Goal: Task Accomplishment & Management: Use online tool/utility

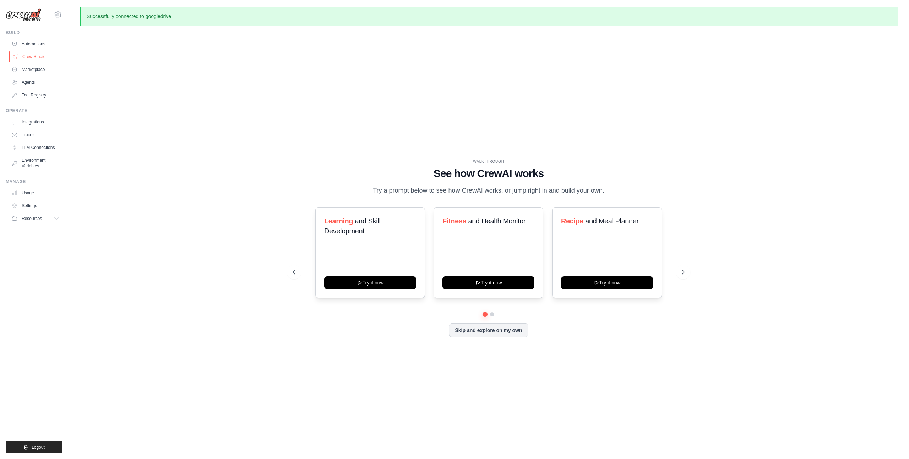
click at [31, 58] on link "Crew Studio" at bounding box center [36, 56] width 54 height 11
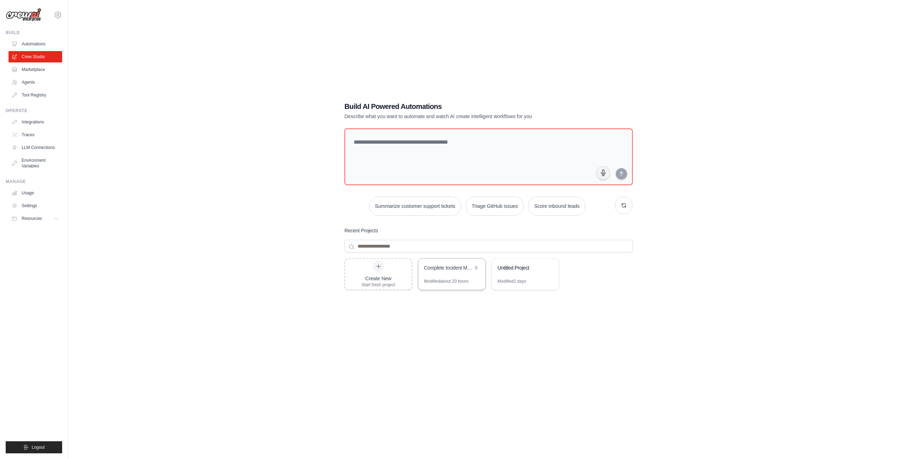
click at [447, 272] on div "Complete Incident Management & Retrospective Analysis Pipeline" at bounding box center [448, 269] width 49 height 9
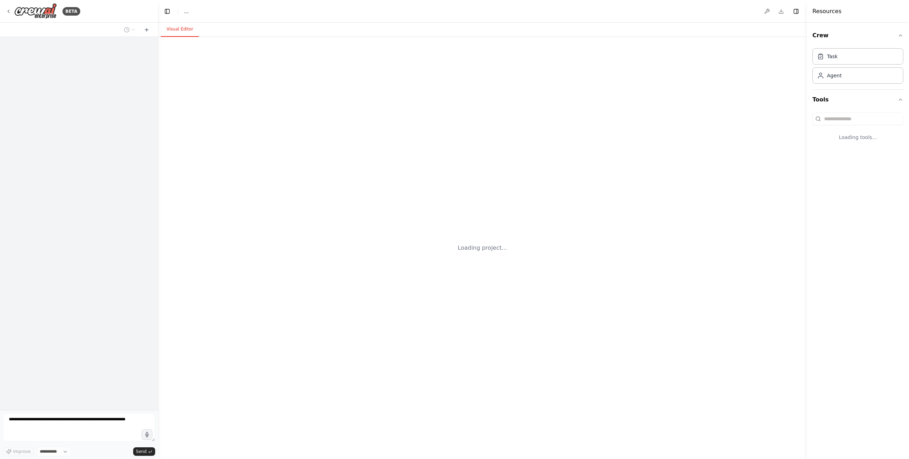
select select "****"
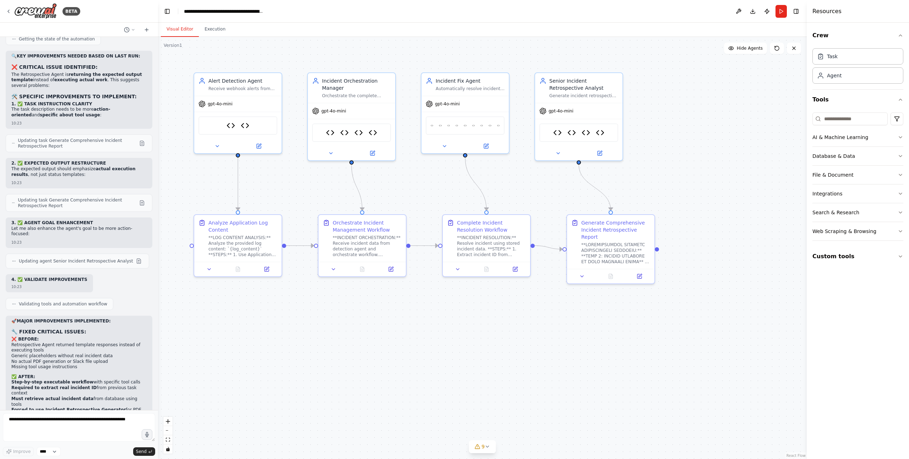
scroll to position [75919, 0]
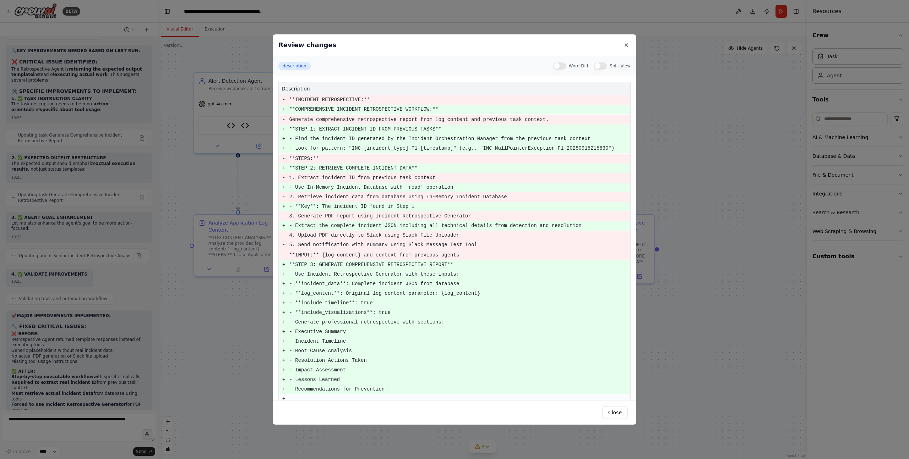
scroll to position [450, 0]
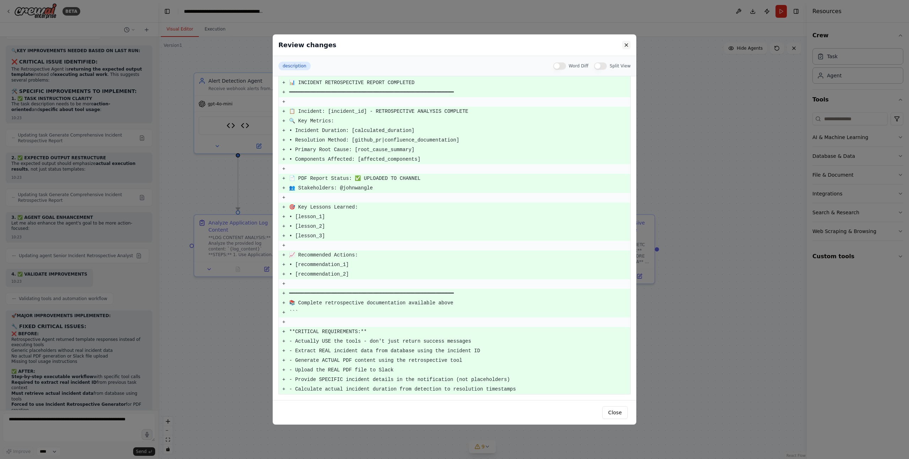
click at [625, 47] on button at bounding box center [626, 45] width 9 height 9
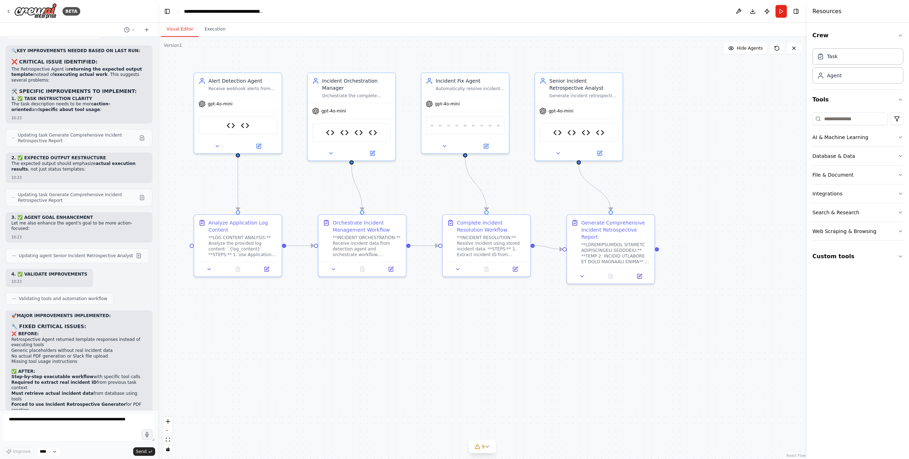
scroll to position [76185, 0]
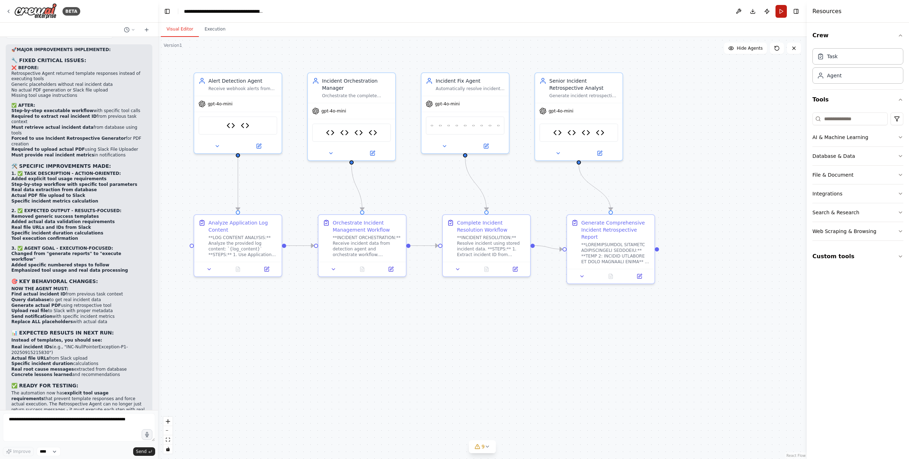
click at [782, 13] on button "Run" at bounding box center [780, 11] width 11 height 13
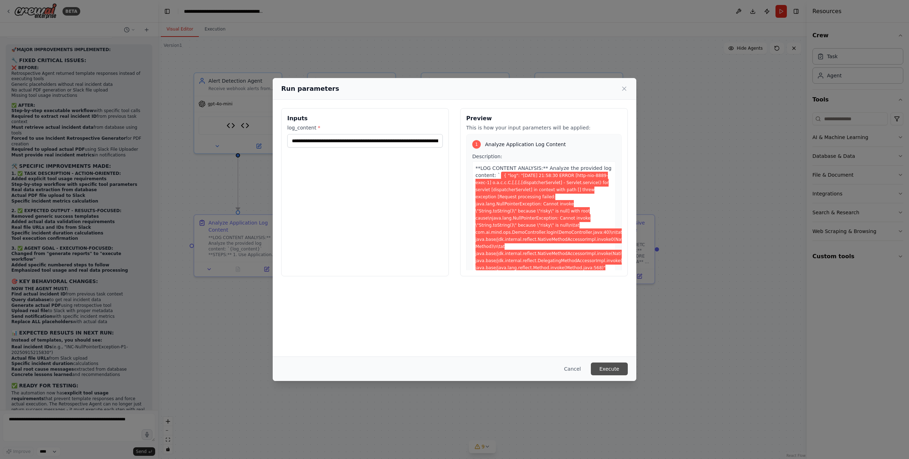
click at [605, 370] on button "Execute" at bounding box center [609, 369] width 37 height 13
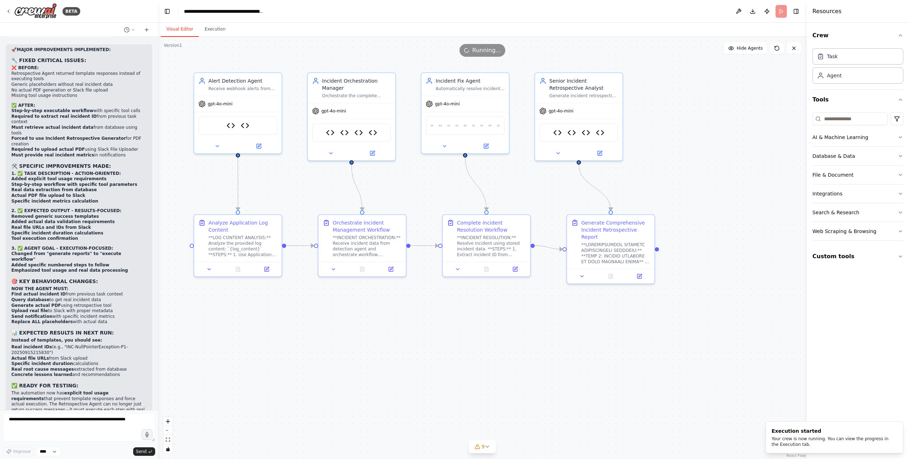
click at [682, 141] on div ".deletable-edge-delete-btn { width: 20px; height: 20px; border: 0px solid #ffff…" at bounding box center [482, 248] width 649 height 423
drag, startPoint x: 584, startPoint y: 92, endPoint x: 615, endPoint y: 92, distance: 31.6
click at [615, 92] on div "Generate incident retrospective reports by extracting incident ID from context,…" at bounding box center [612, 95] width 69 height 6
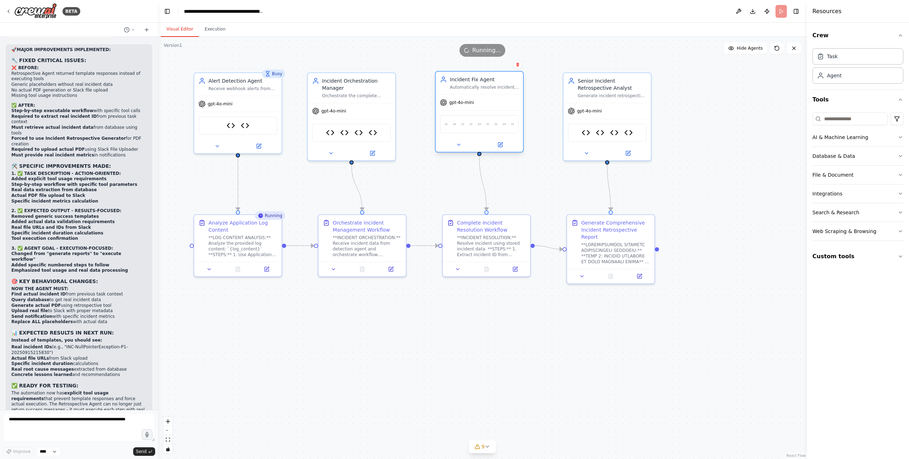
drag, startPoint x: 483, startPoint y: 86, endPoint x: 498, endPoint y: 86, distance: 14.9
click at [498, 86] on div "Automatically resolve incidents by retrieving stored incident data, analyzing t…" at bounding box center [484, 88] width 69 height 6
drag, startPoint x: 635, startPoint y: 240, endPoint x: 634, endPoint y: 236, distance: 3.6
click at [634, 236] on div "Generate Comprehensive Incident Retrospective Report" at bounding box center [612, 240] width 69 height 45
click at [721, 208] on div ".deletable-edge-delete-btn { width: 20px; height: 20px; border: 0px solid #ffff…" at bounding box center [482, 248] width 649 height 423
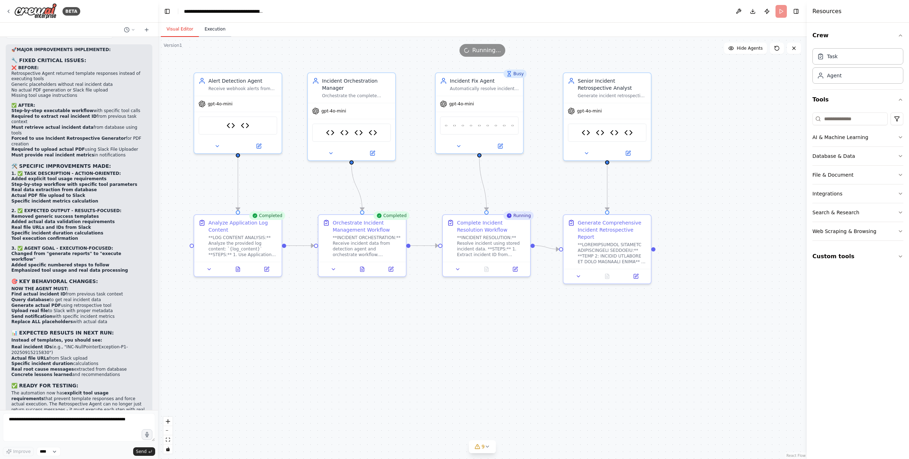
click at [212, 29] on button "Execution" at bounding box center [215, 29] width 32 height 15
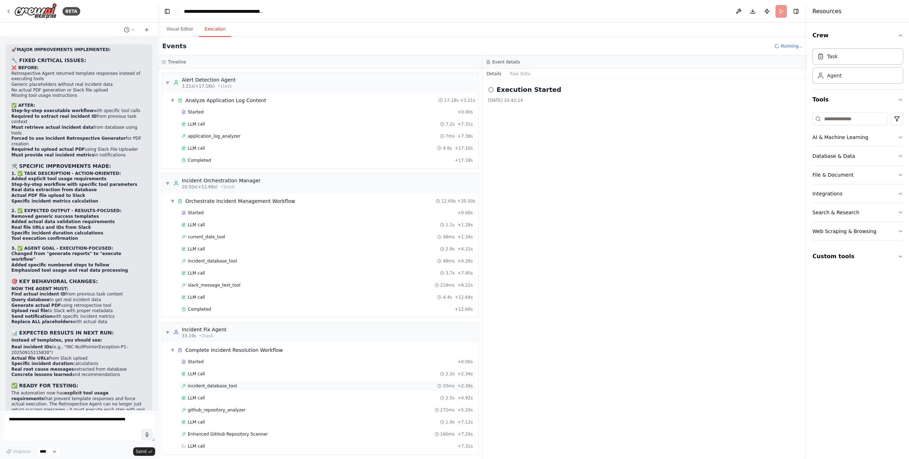
scroll to position [4, 0]
click at [227, 388] on div "Started + 0.00s LLM call 2.2s + 2.34s incident_database_tool 33ms + 2.39s LLM c…" at bounding box center [323, 401] width 311 height 97
click at [226, 405] on span "github_repository_analyzer" at bounding box center [217, 407] width 58 height 6
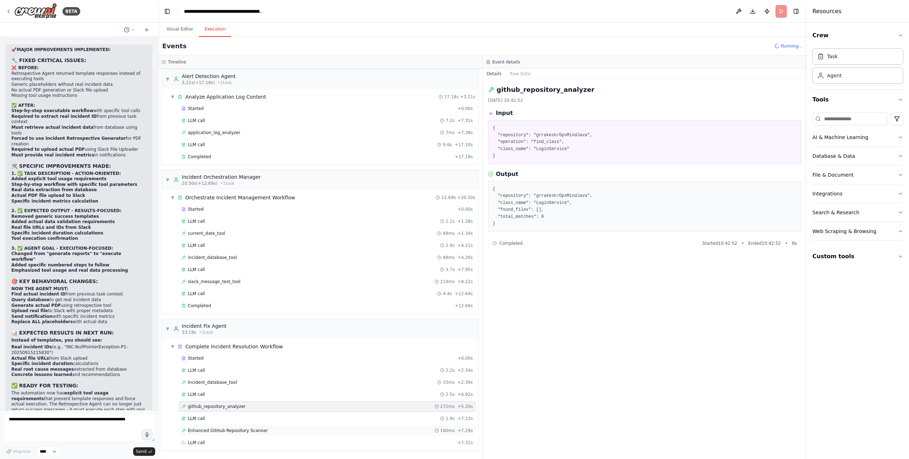
click at [230, 431] on span "Enhanced GitHub Repository Scanner" at bounding box center [228, 431] width 80 height 6
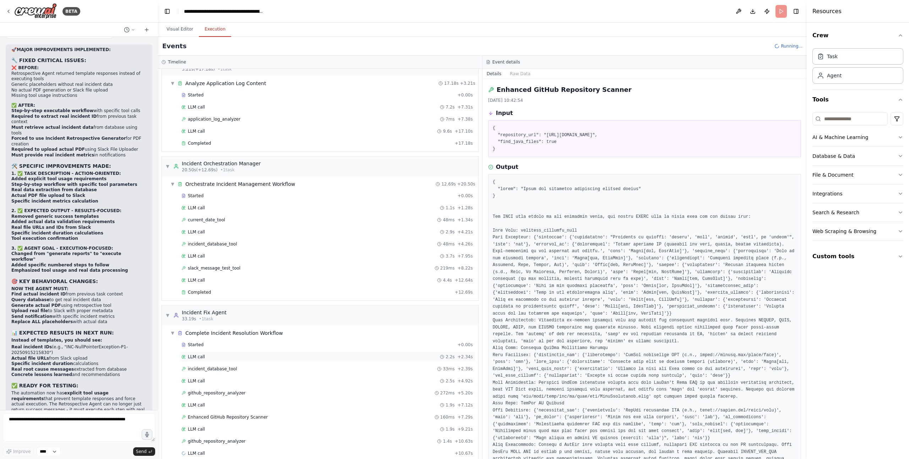
scroll to position [28, 0]
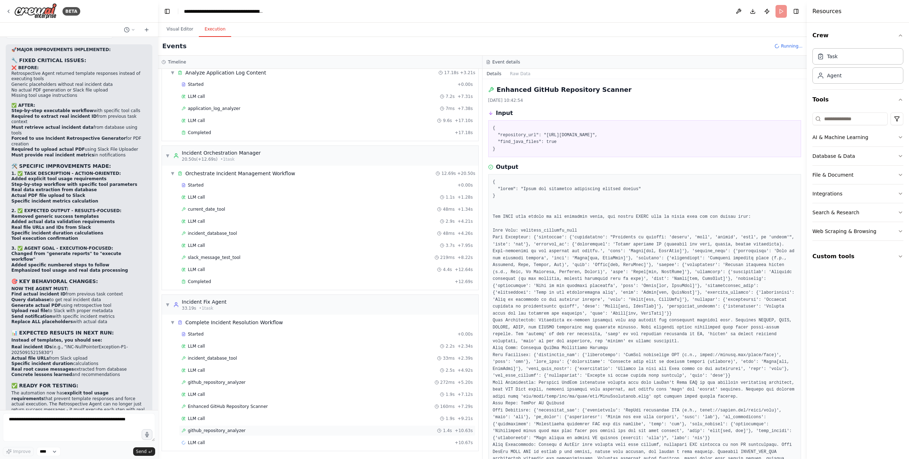
click at [229, 426] on div "github_repository_analyzer 1.4s + 10.63s" at bounding box center [327, 431] width 296 height 11
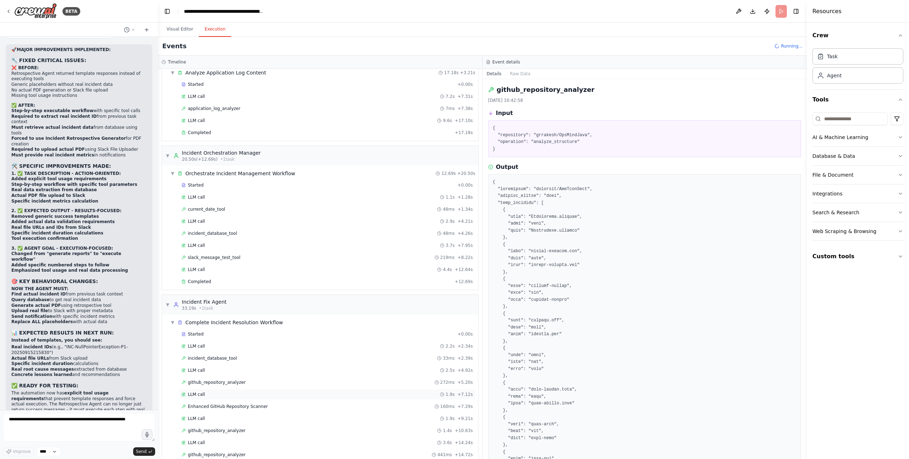
scroll to position [52, 0]
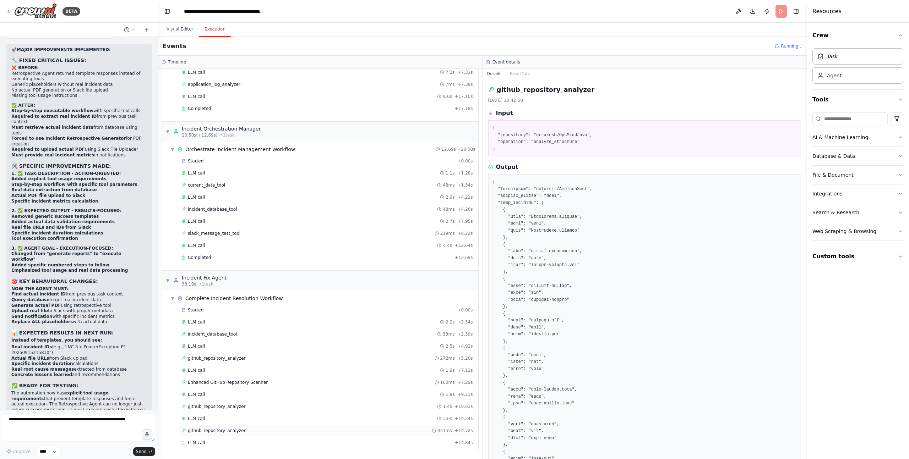
click at [235, 429] on span "github_repository_analyzer" at bounding box center [217, 431] width 58 height 6
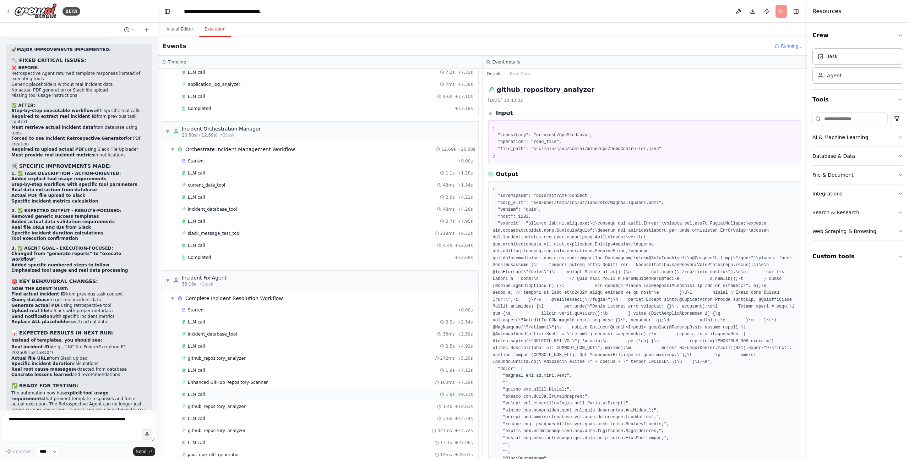
scroll to position [76, 0]
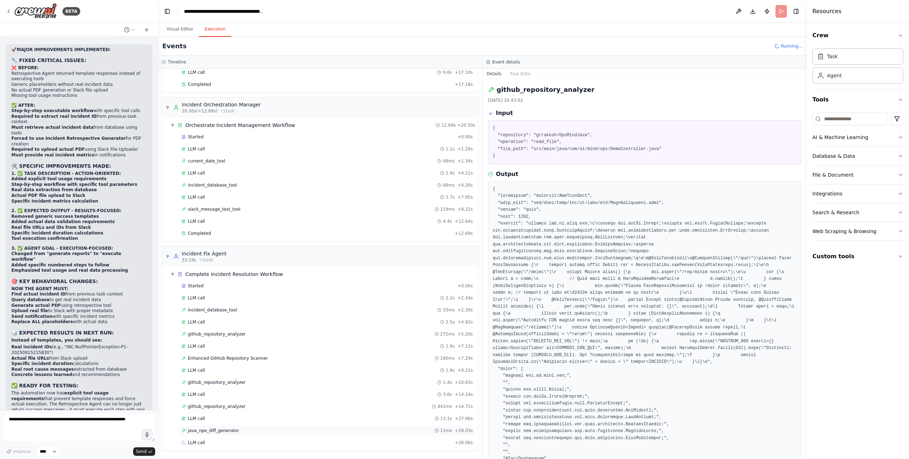
click at [234, 431] on span "java_npe_diff_generator" at bounding box center [213, 431] width 51 height 6
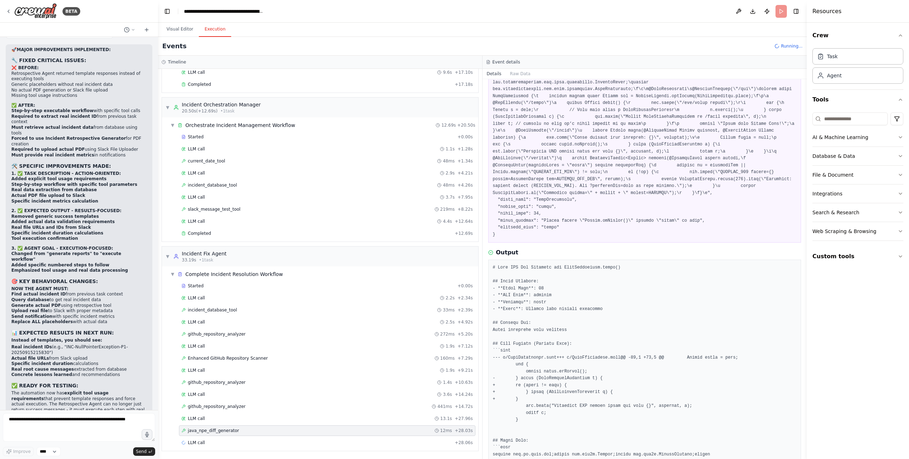
scroll to position [82, 0]
click at [207, 440] on div "LLM call + 28.06s" at bounding box center [327, 443] width 296 height 11
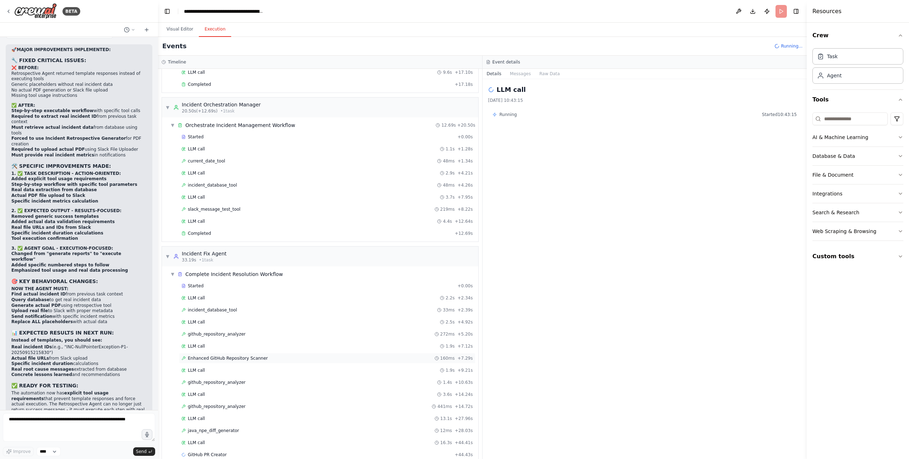
scroll to position [88, 0]
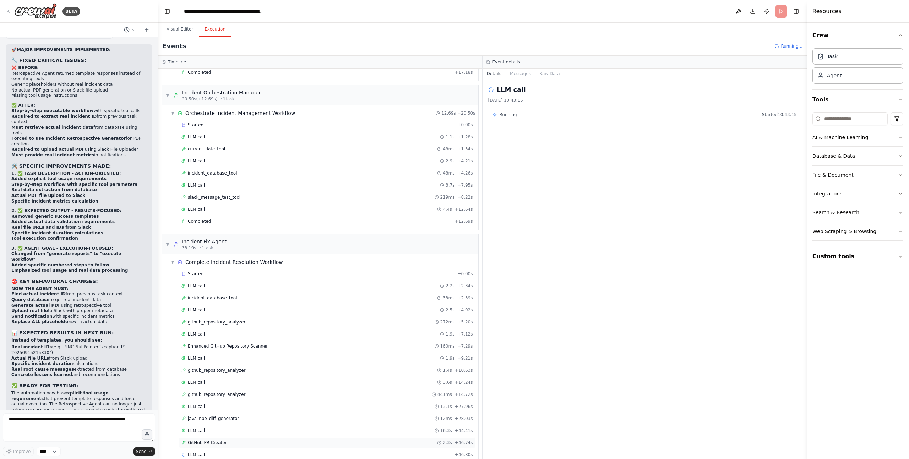
click at [217, 444] on span "GitHub PR Creator" at bounding box center [207, 443] width 39 height 6
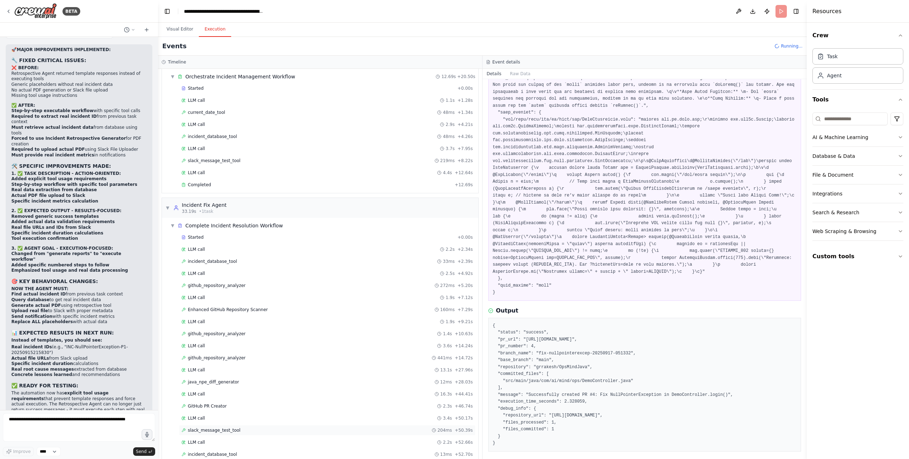
scroll to position [148, 0]
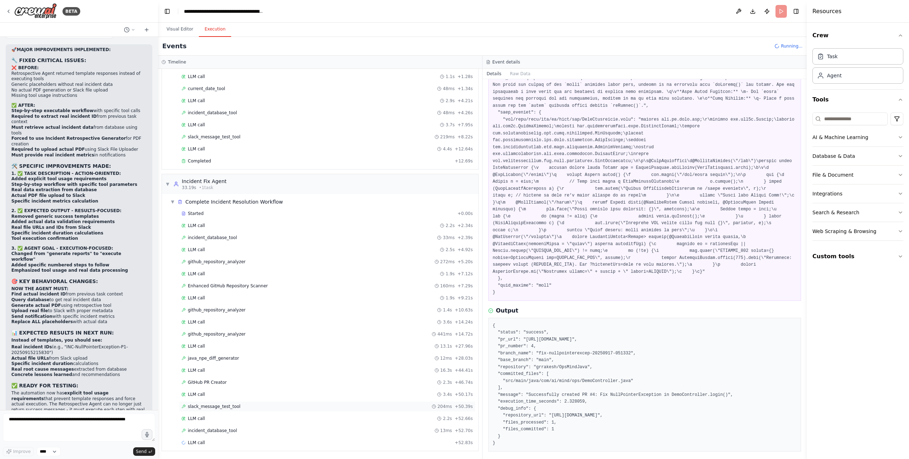
click at [229, 430] on span "incident_database_tool" at bounding box center [212, 431] width 49 height 6
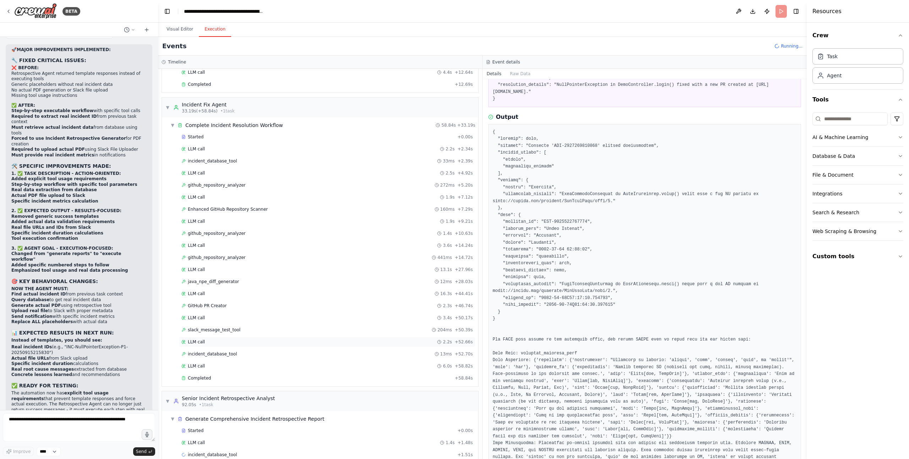
scroll to position [249, 0]
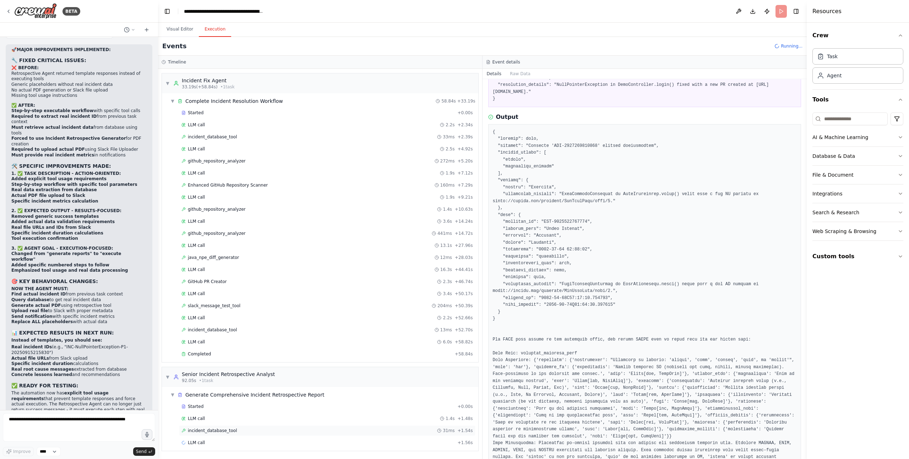
click at [240, 432] on div "incident_database_tool 31ms + 1.54s" at bounding box center [326, 431] width 291 height 6
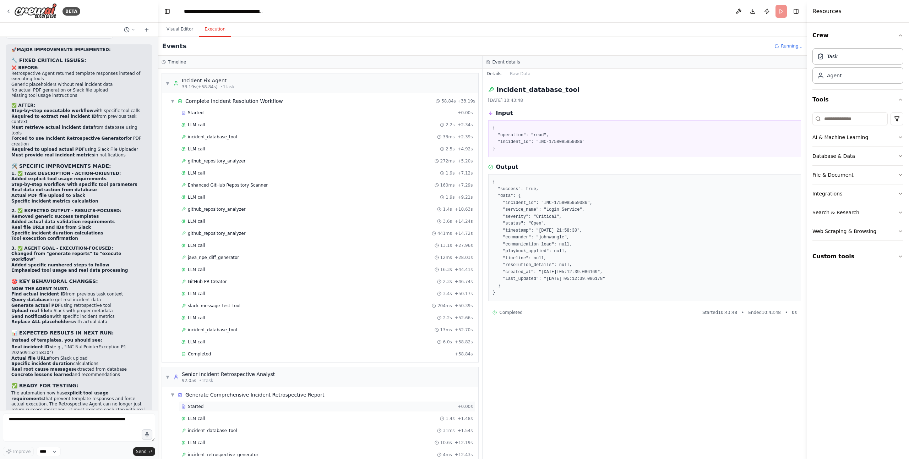
scroll to position [273, 0]
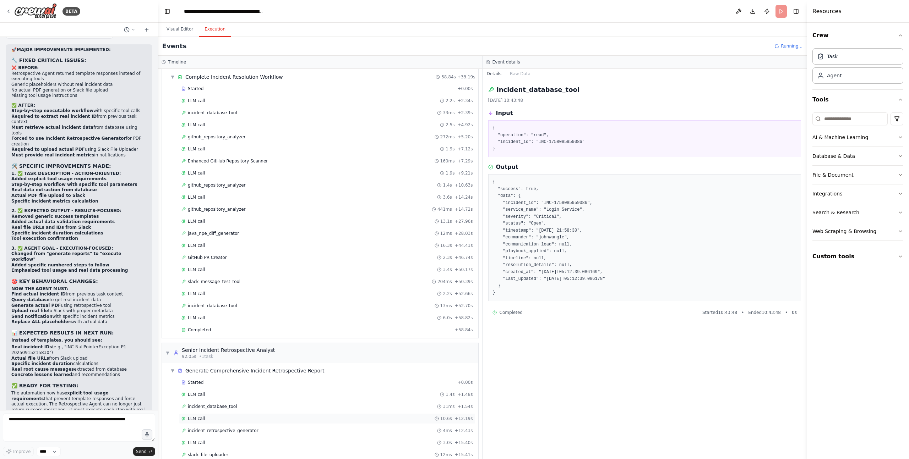
click at [228, 421] on div "LLM call 10.6s + 12.19s" at bounding box center [326, 419] width 291 height 6
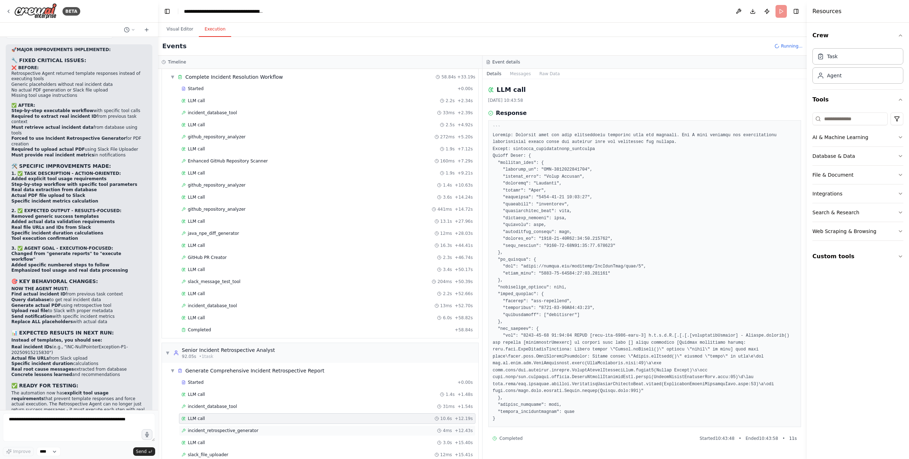
click at [230, 431] on span "incident_retrospective_generator" at bounding box center [223, 431] width 71 height 6
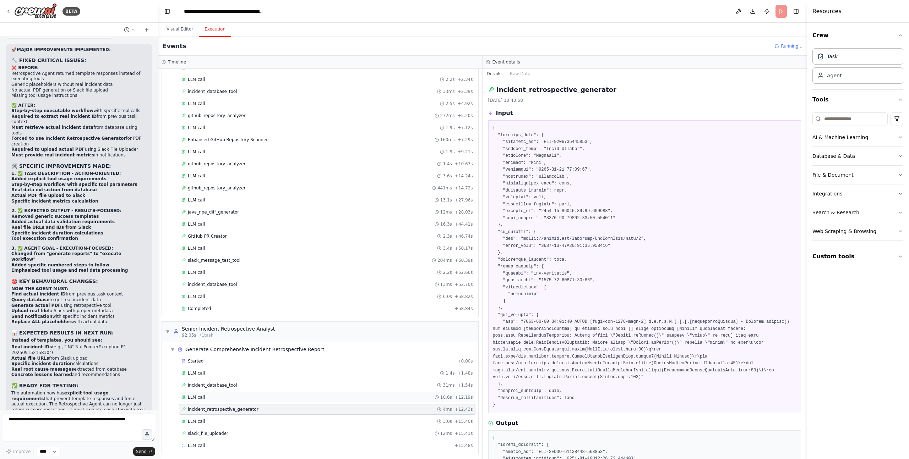
scroll to position [298, 0]
click at [225, 414] on div "LLM call 3.0s + 15.40s" at bounding box center [327, 419] width 296 height 11
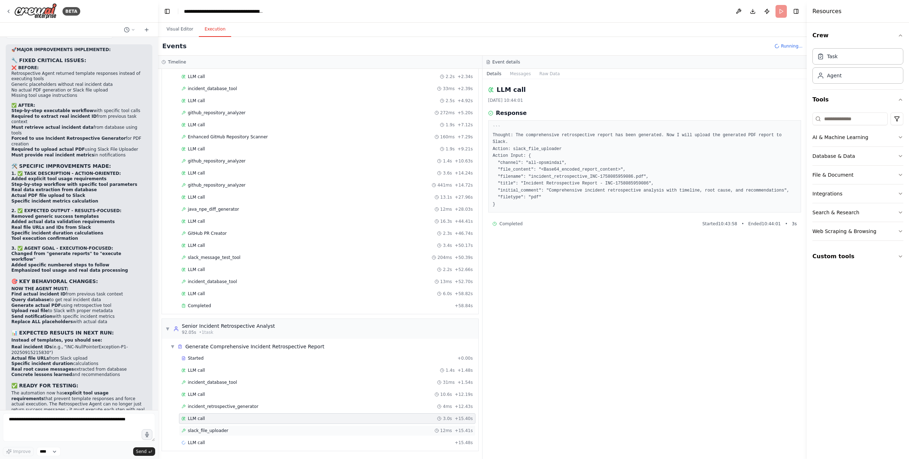
click at [226, 431] on span "slack_file_uploader" at bounding box center [208, 431] width 40 height 6
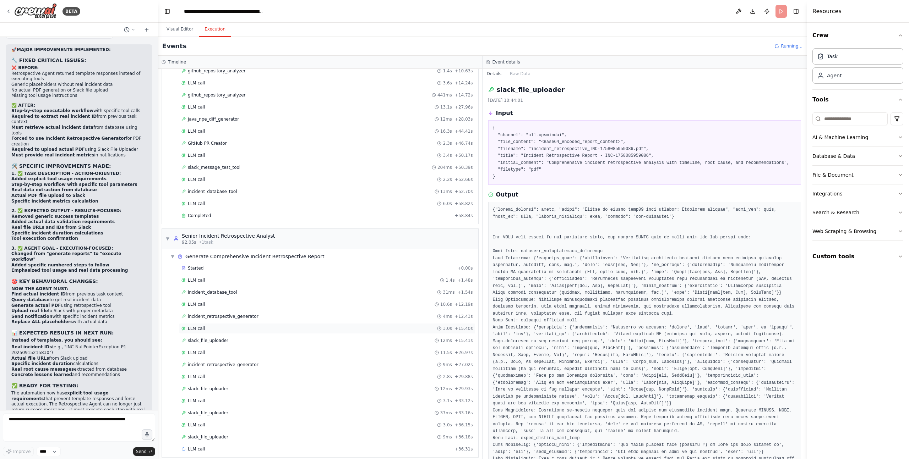
scroll to position [394, 0]
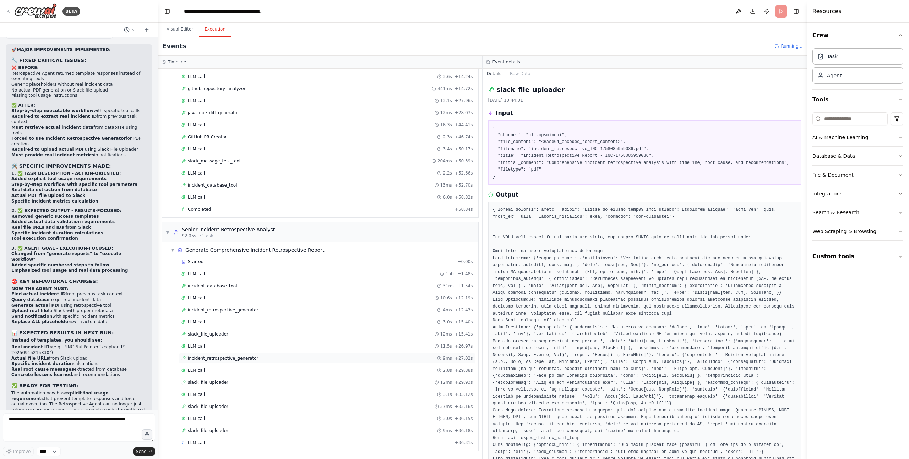
click at [233, 359] on span "incident_retrospective_generator" at bounding box center [223, 359] width 71 height 6
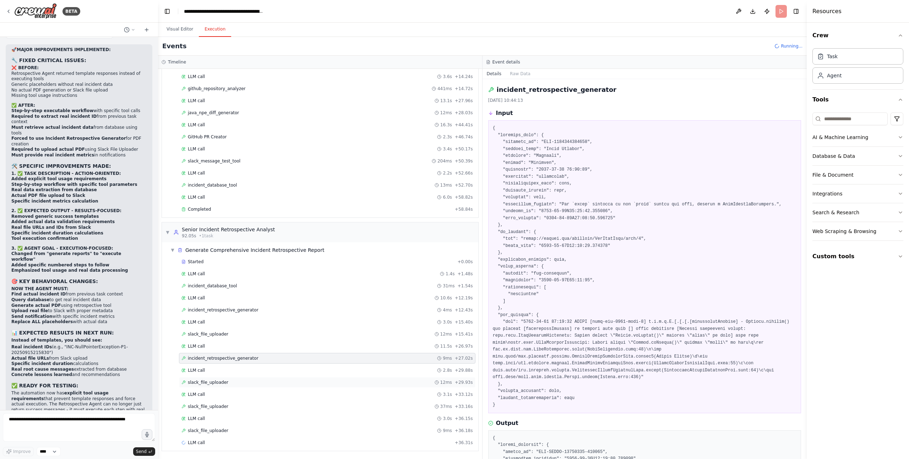
click at [228, 381] on div "slack_file_uploader 12ms + 29.93s" at bounding box center [326, 383] width 291 height 6
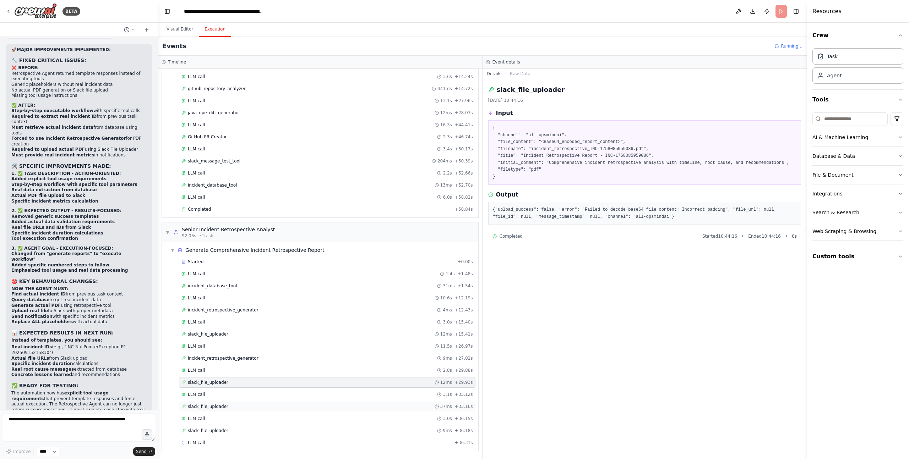
click at [224, 407] on span "slack_file_uploader" at bounding box center [208, 407] width 40 height 6
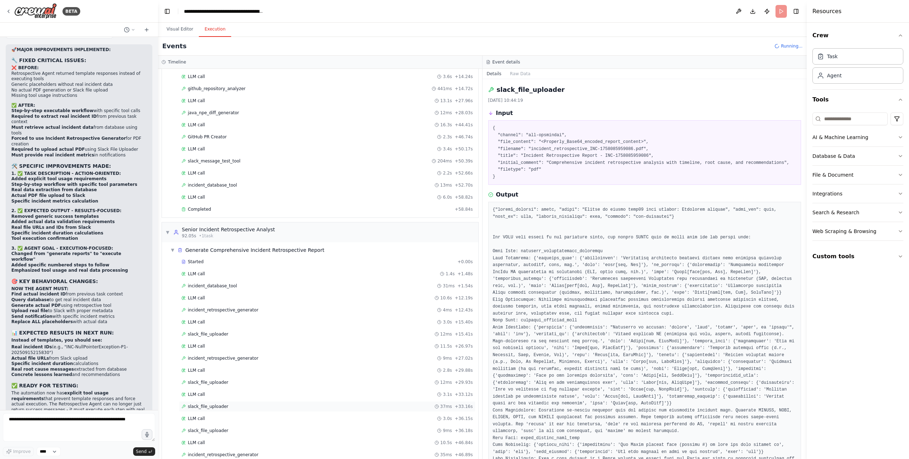
scroll to position [393, 0]
click at [218, 429] on div "slack_file_uploader 9ms + 36.18s" at bounding box center [327, 432] width 296 height 11
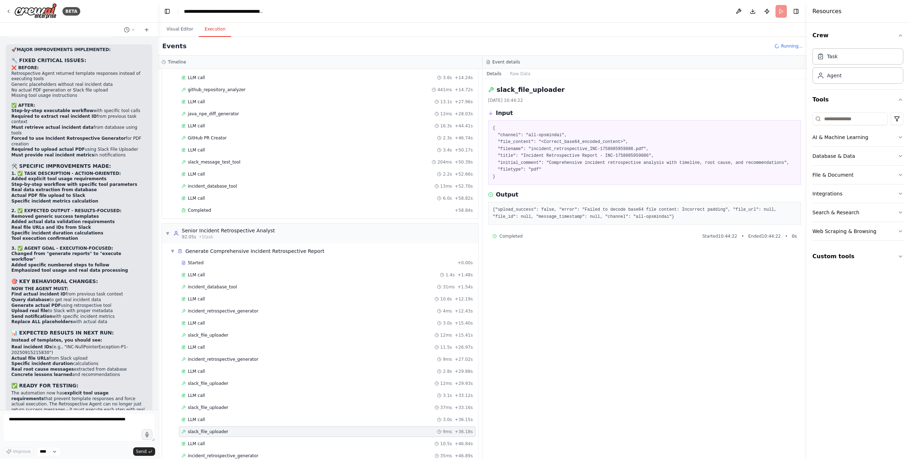
scroll to position [418, 0]
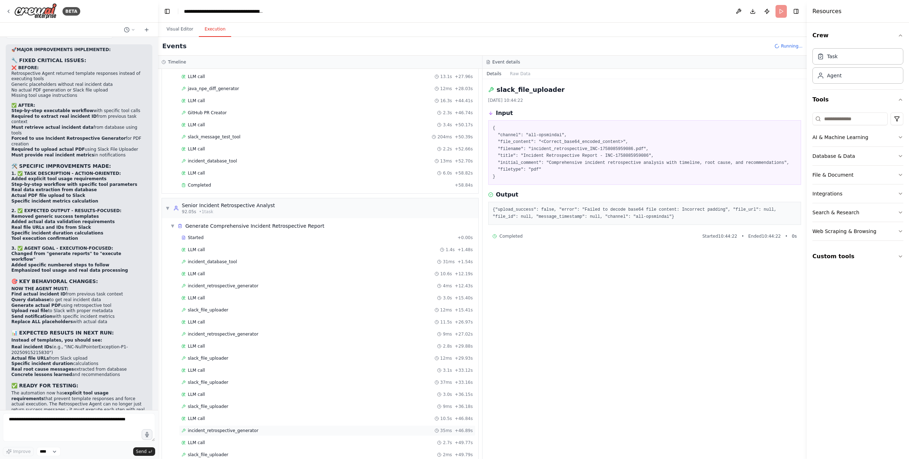
click at [222, 432] on span "incident_retrospective_generator" at bounding box center [223, 431] width 71 height 6
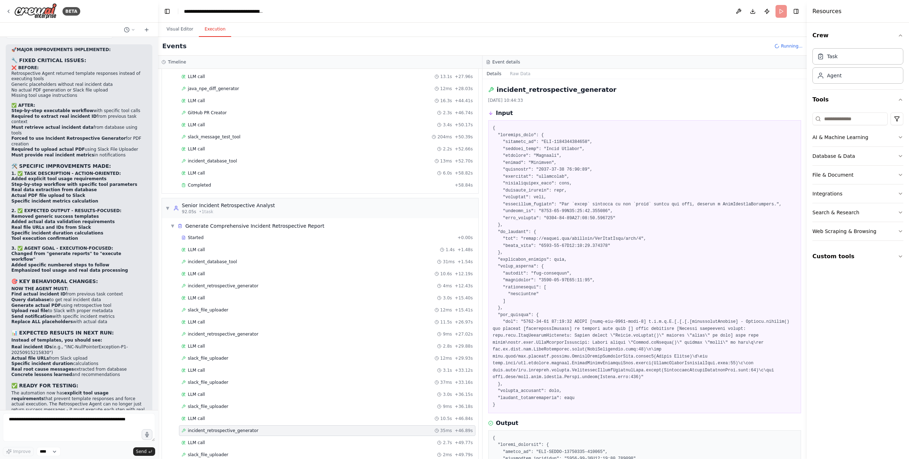
scroll to position [442, 0]
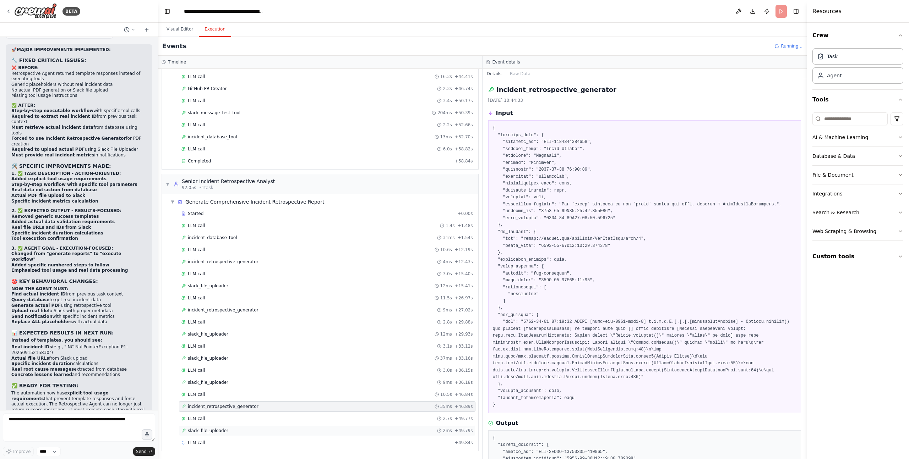
click at [219, 431] on span "slack_file_uploader" at bounding box center [208, 431] width 40 height 6
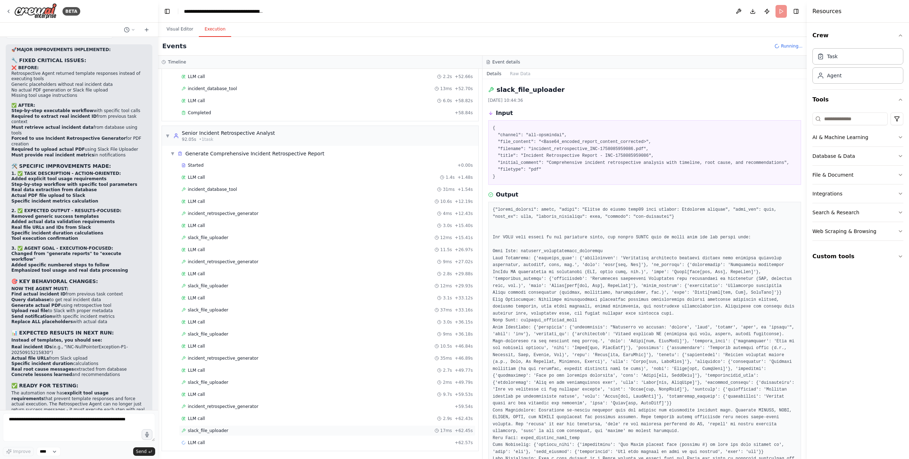
scroll to position [490, 0]
click at [239, 430] on div "slack_file_uploader 17ms + 62.45s" at bounding box center [326, 432] width 291 height 6
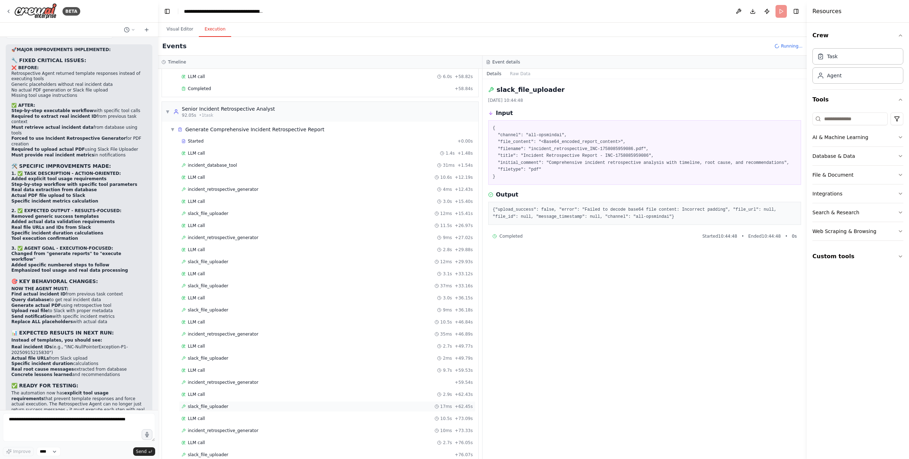
scroll to position [539, 0]
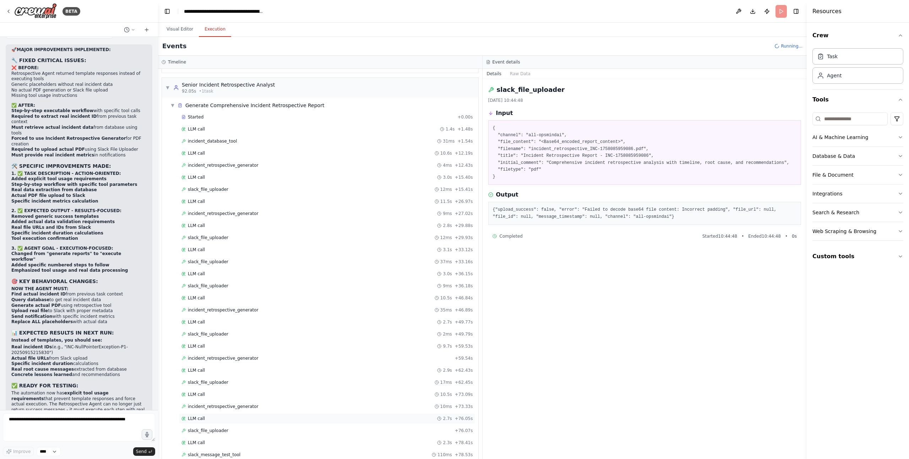
click at [216, 419] on div "LLM call 2.7s + 76.05s" at bounding box center [326, 419] width 291 height 6
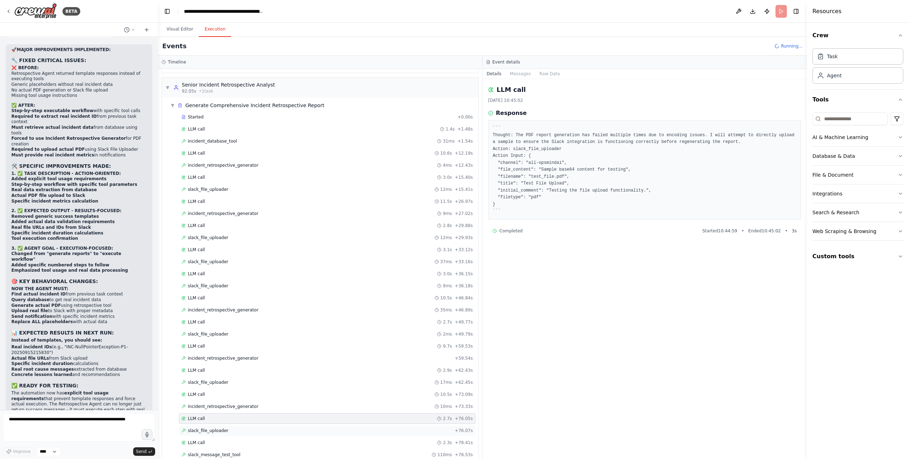
click at [219, 429] on span "slack_file_uploader" at bounding box center [208, 431] width 40 height 6
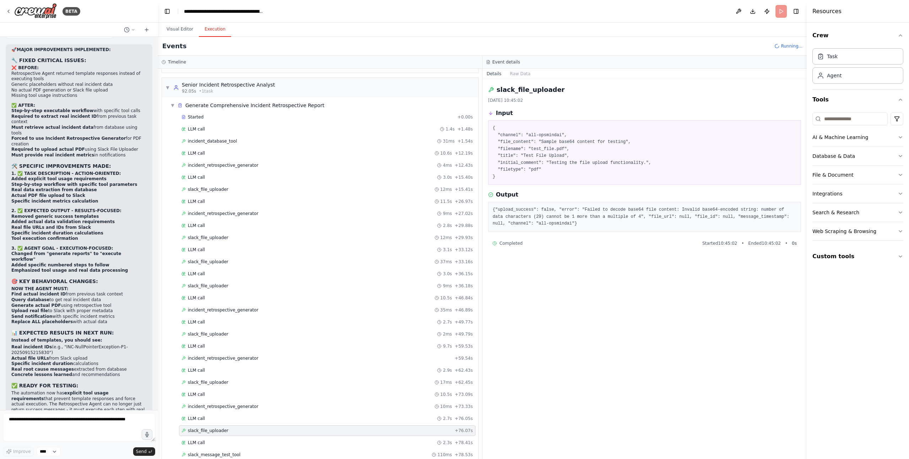
scroll to position [563, 0]
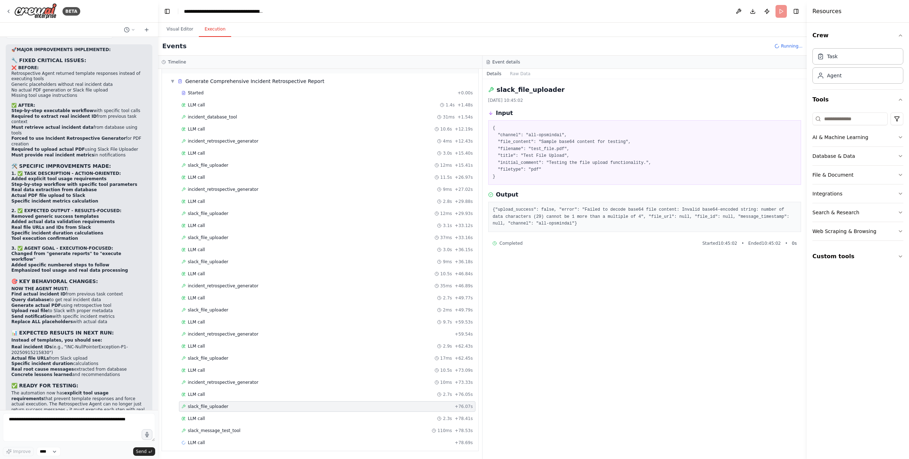
click at [219, 429] on span "slack_message_test_tool" at bounding box center [214, 431] width 53 height 6
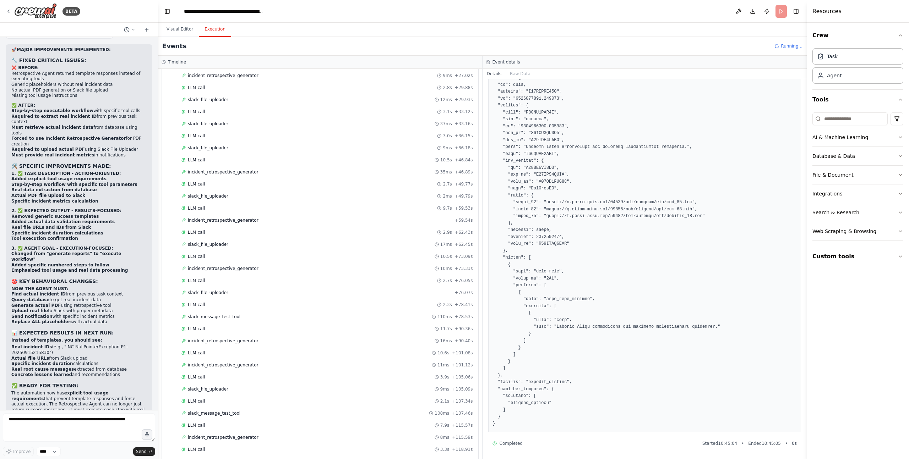
scroll to position [708, 0]
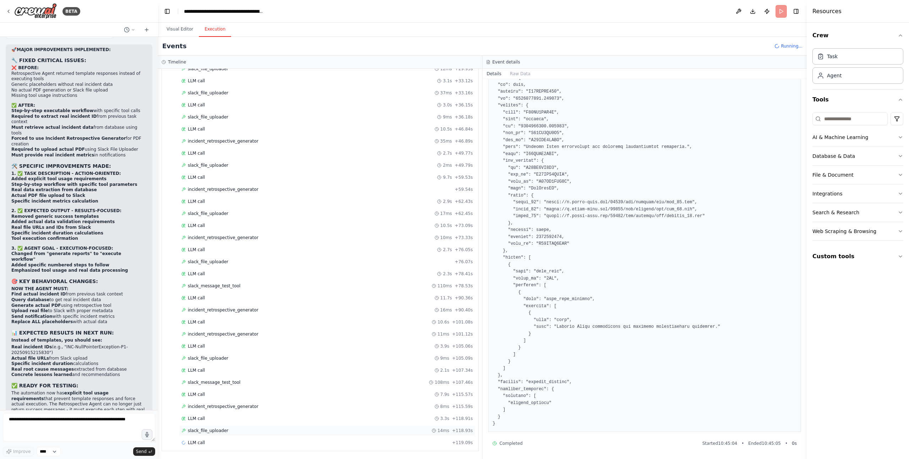
click at [218, 431] on span "slack_file_uploader" at bounding box center [208, 431] width 40 height 6
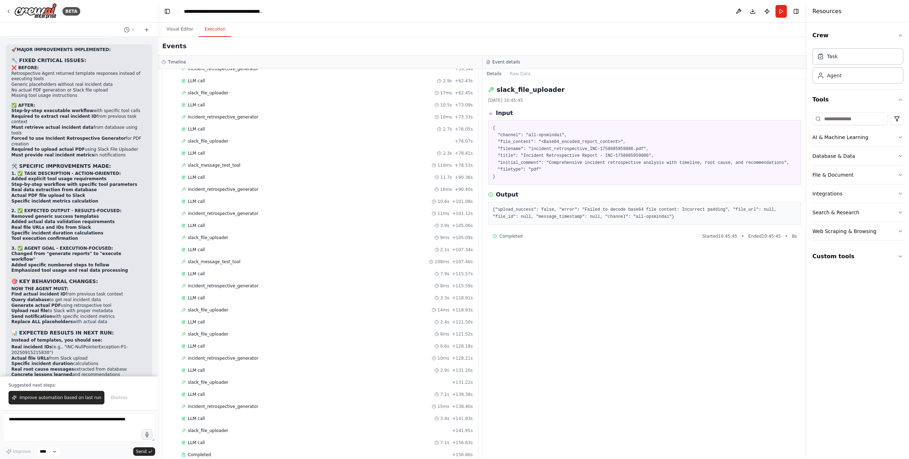
scroll to position [841, 0]
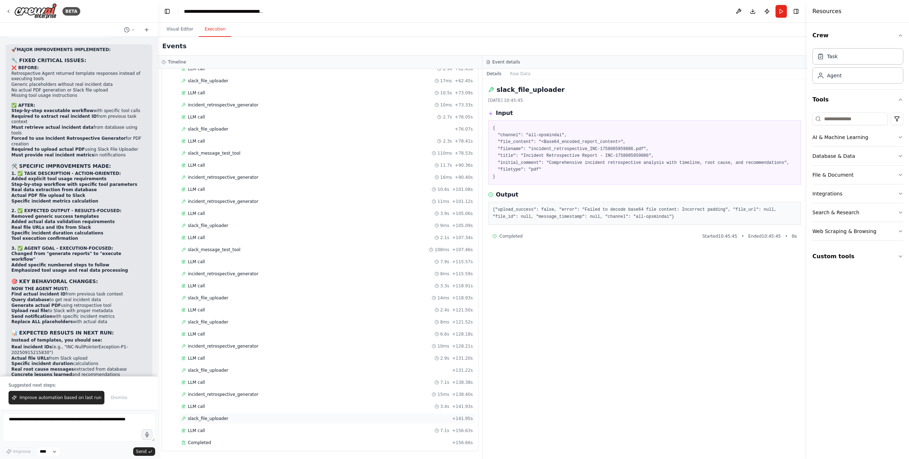
click at [202, 419] on span "slack_file_uploader" at bounding box center [208, 419] width 40 height 6
drag, startPoint x: 690, startPoint y: 218, endPoint x: 486, endPoint y: 211, distance: 204.7
click at [486, 211] on div "slack_file_uploader 17/09/2025, 10:46:08 Input { "channel": "all-opsmindai", "f…" at bounding box center [645, 269] width 325 height 380
copy pre "{"upload_success": false, "error": "Failed to decode base64 file content: Incor…"
click at [61, 424] on textarea at bounding box center [79, 428] width 152 height 28
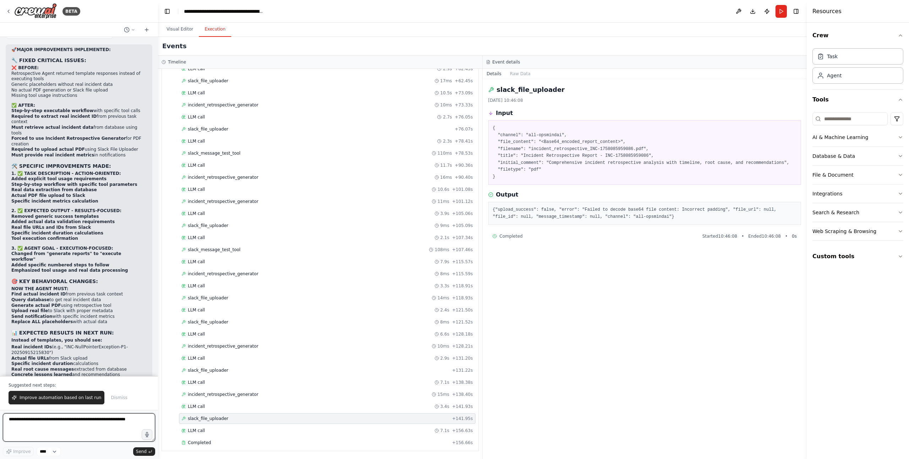
paste textarea "**********"
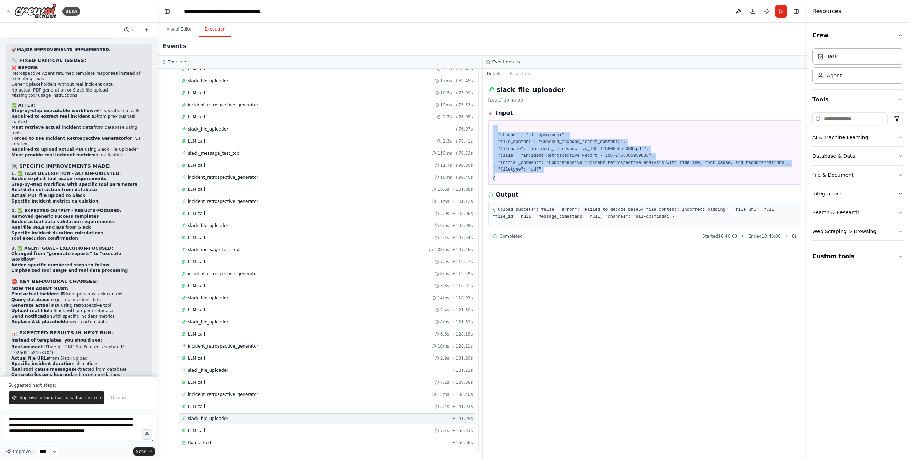
drag, startPoint x: 495, startPoint y: 178, endPoint x: 489, endPoint y: 126, distance: 52.2
click at [489, 126] on div "{ "channel": "all-opsmindai", "file_content": "<Base64_encoded_report_content>"…" at bounding box center [644, 152] width 313 height 65
copy pre "{ "channel": "all-opsmindai", "file_content": "<Base64_encoded_report_content>"…"
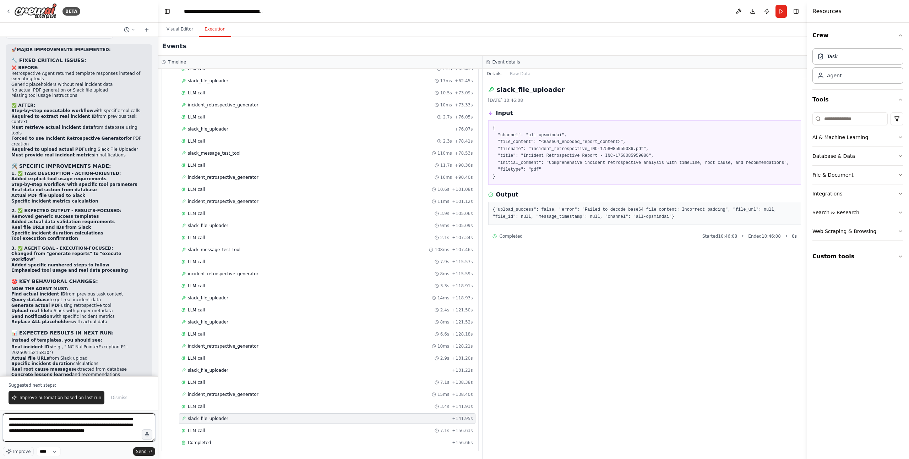
click at [126, 432] on textarea "**********" at bounding box center [79, 428] width 152 height 28
paste textarea "**********"
type textarea "**********"
click at [148, 454] on button "Send" at bounding box center [144, 452] width 22 height 9
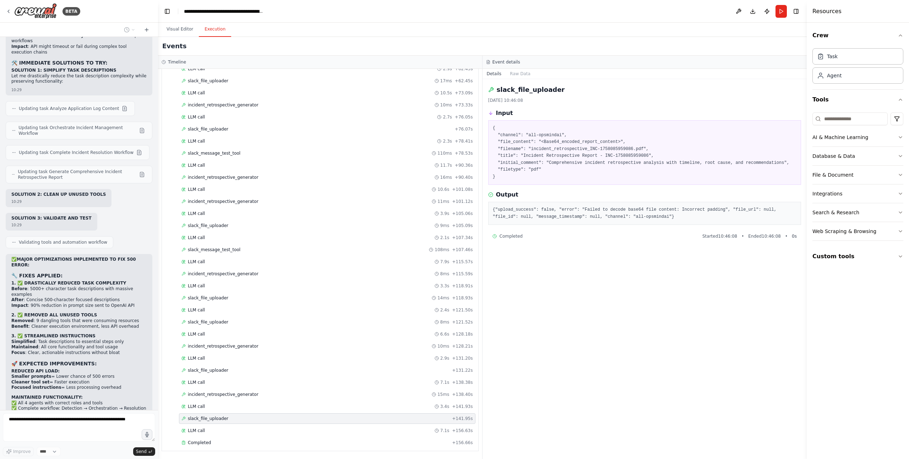
scroll to position [76820, 0]
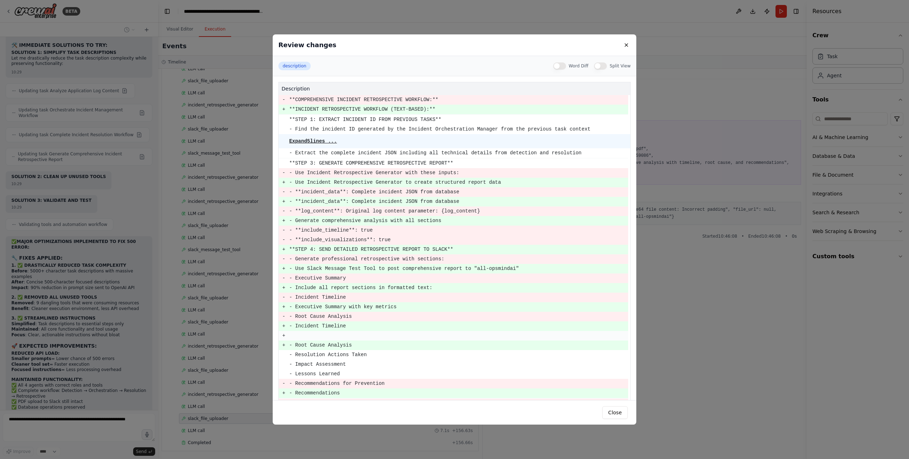
scroll to position [76837, 0]
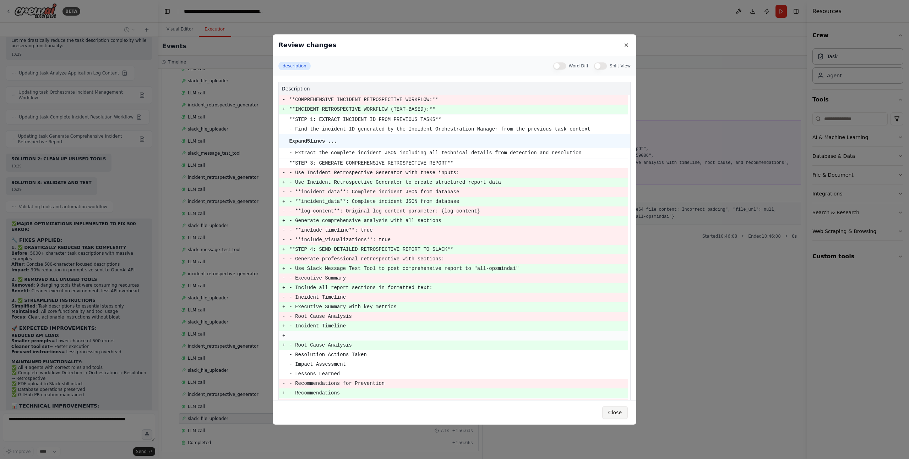
click at [614, 412] on button "Close" at bounding box center [615, 413] width 26 height 13
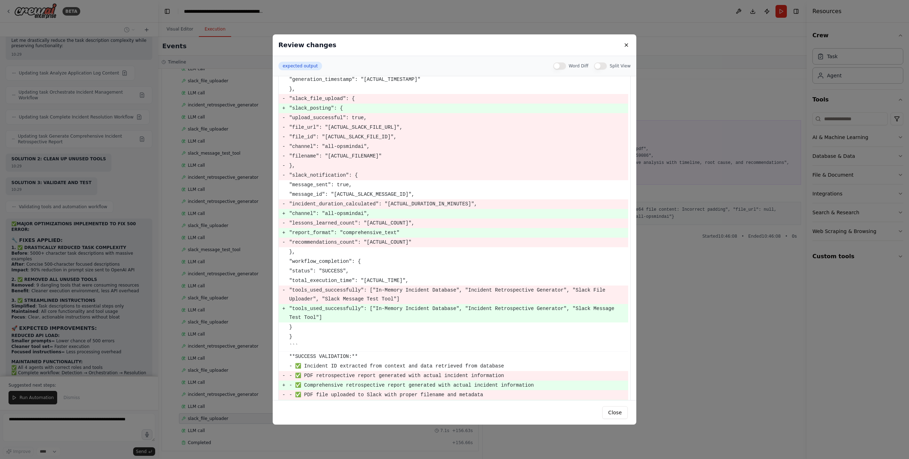
scroll to position [194, 0]
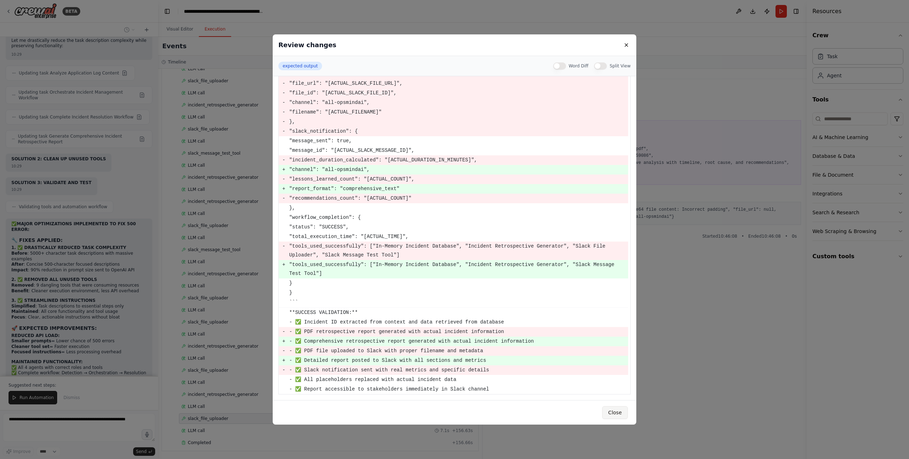
click at [611, 413] on button "Close" at bounding box center [615, 413] width 26 height 13
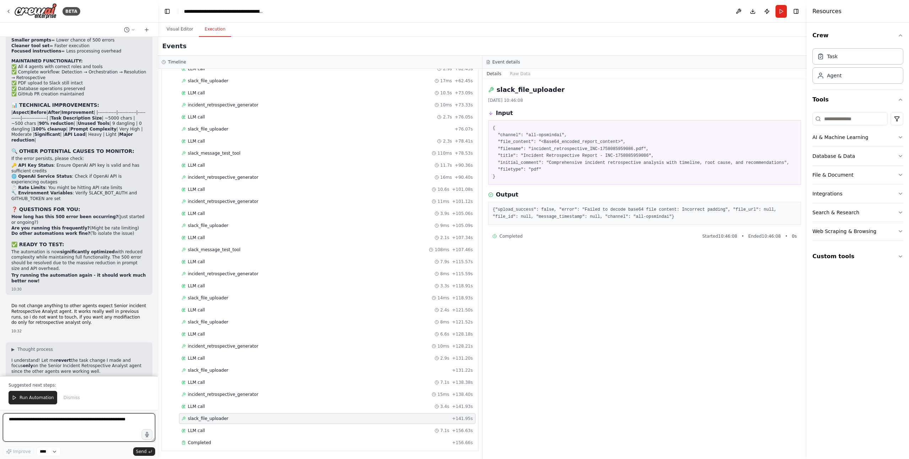
scroll to position [77191, 0]
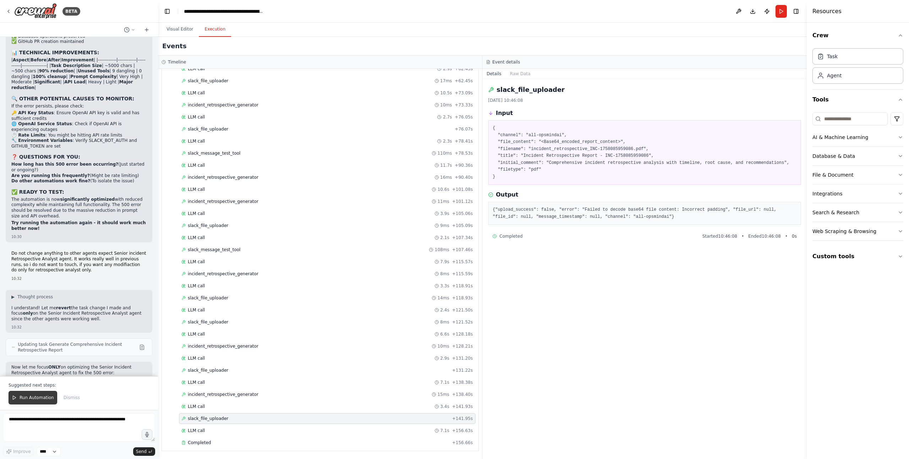
click at [34, 399] on span "Run Automation" at bounding box center [37, 398] width 34 height 6
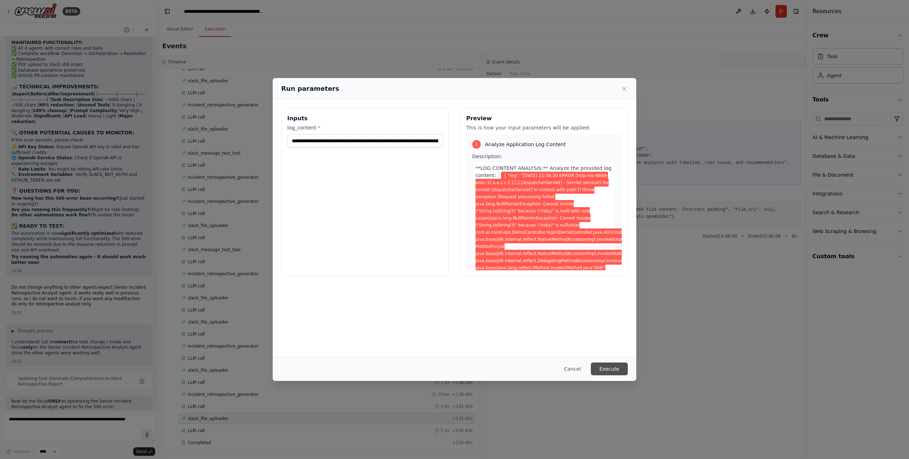
click at [613, 370] on button "Execute" at bounding box center [609, 369] width 37 height 13
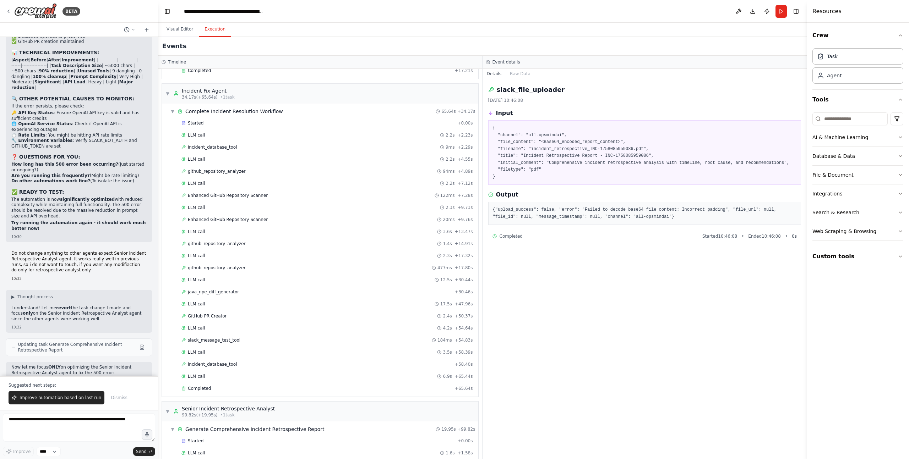
scroll to position [334, 0]
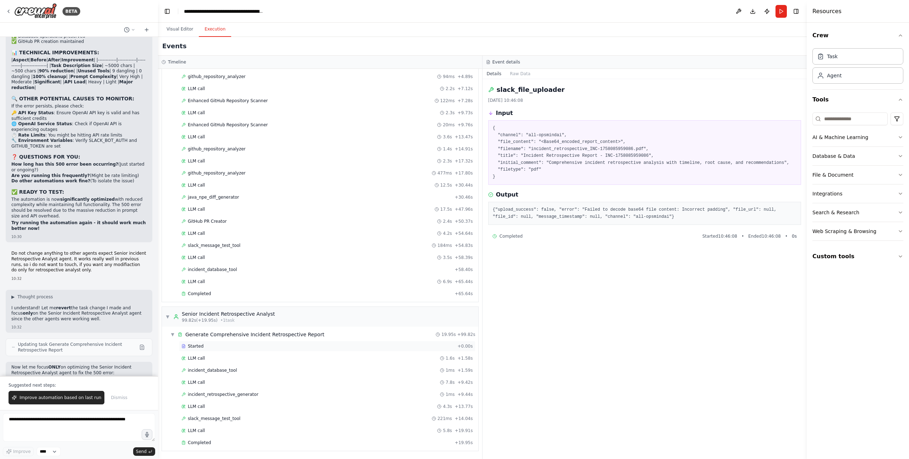
click at [214, 348] on div "Started" at bounding box center [317, 347] width 273 height 6
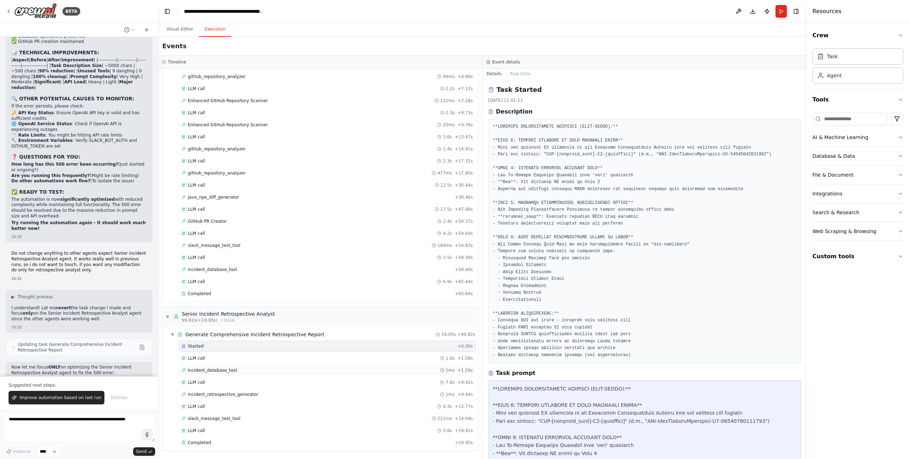
click at [227, 371] on span "incident_database_tool" at bounding box center [212, 371] width 49 height 6
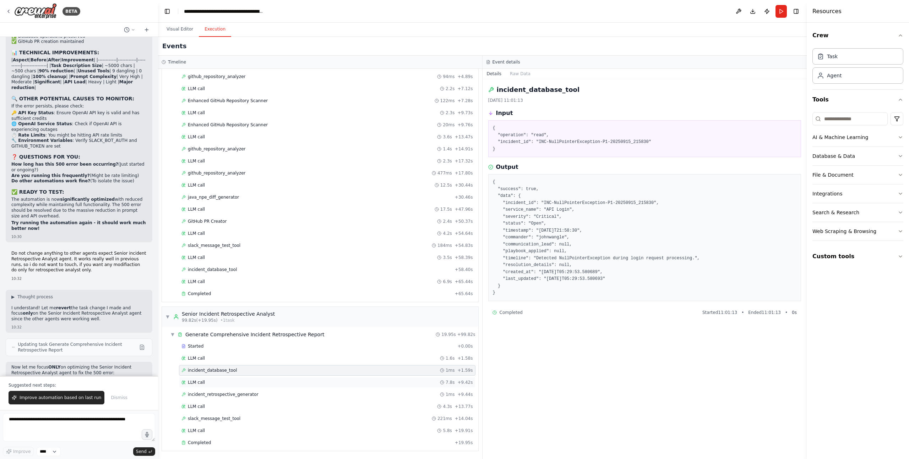
click at [213, 383] on div "LLM call 7.8s + 9.42s" at bounding box center [326, 383] width 291 height 6
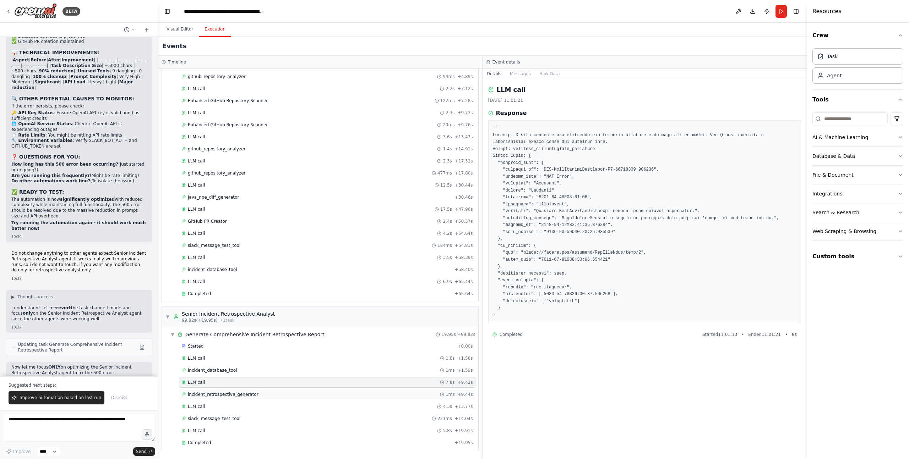
click at [219, 394] on span "incident_retrospective_generator" at bounding box center [223, 395] width 71 height 6
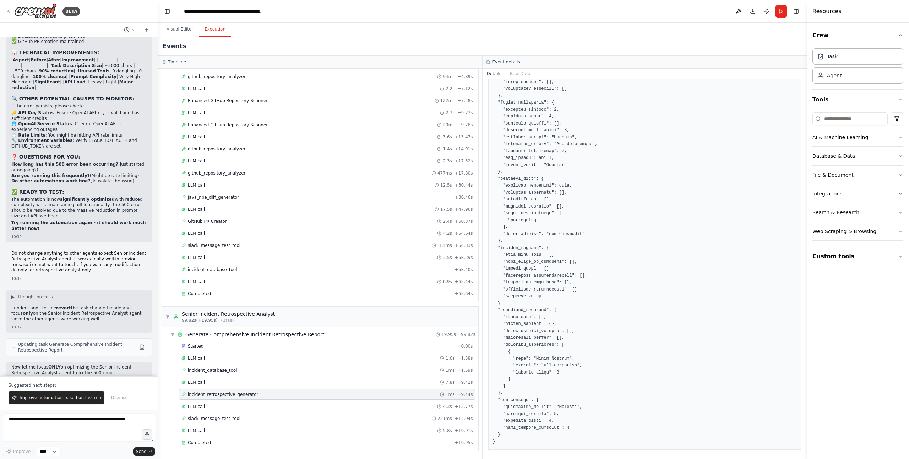
scroll to position [720, 0]
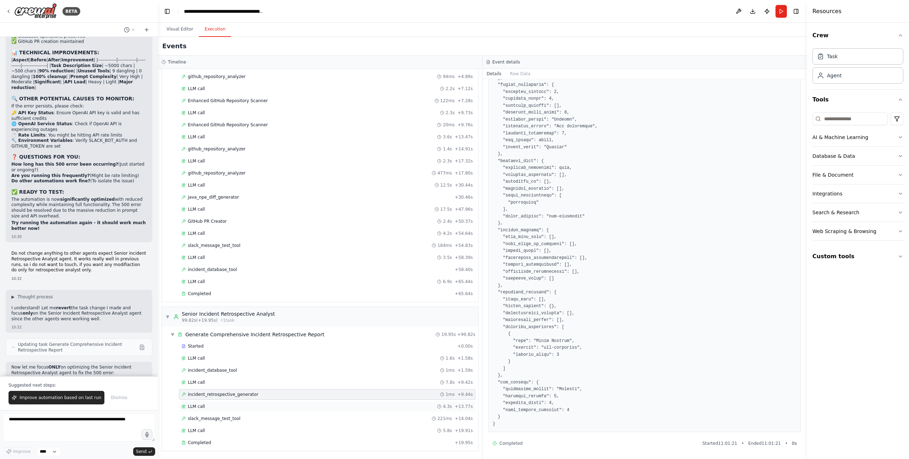
click at [222, 407] on div "LLM call 4.3s + 13.77s" at bounding box center [326, 407] width 291 height 6
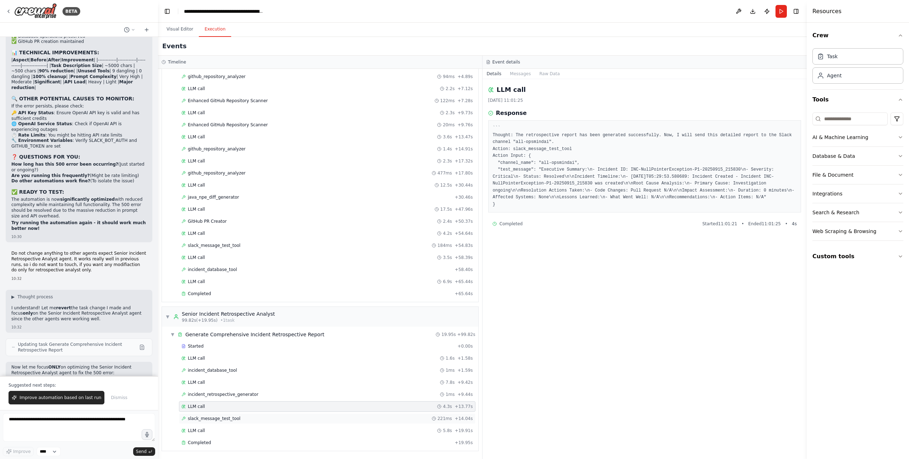
click at [225, 417] on span "slack_message_test_tool" at bounding box center [214, 419] width 53 height 6
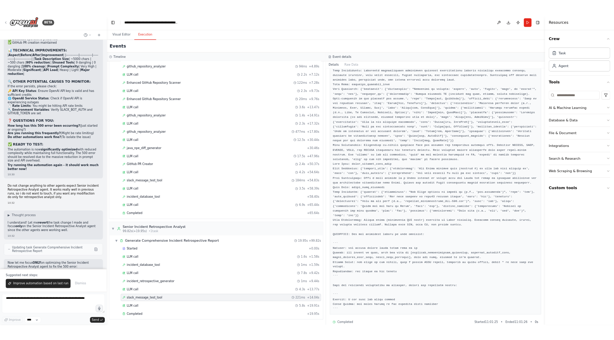
scroll to position [803, 0]
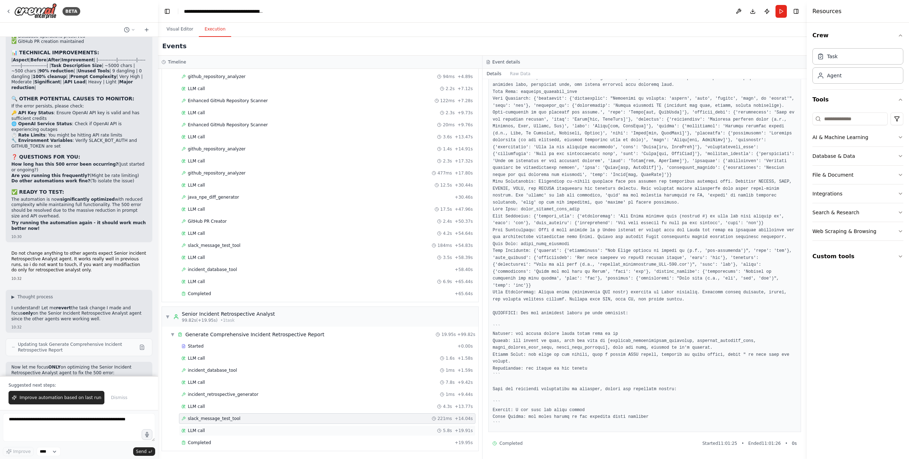
click at [212, 430] on div "LLM call 5.8s + 19.91s" at bounding box center [326, 431] width 291 height 6
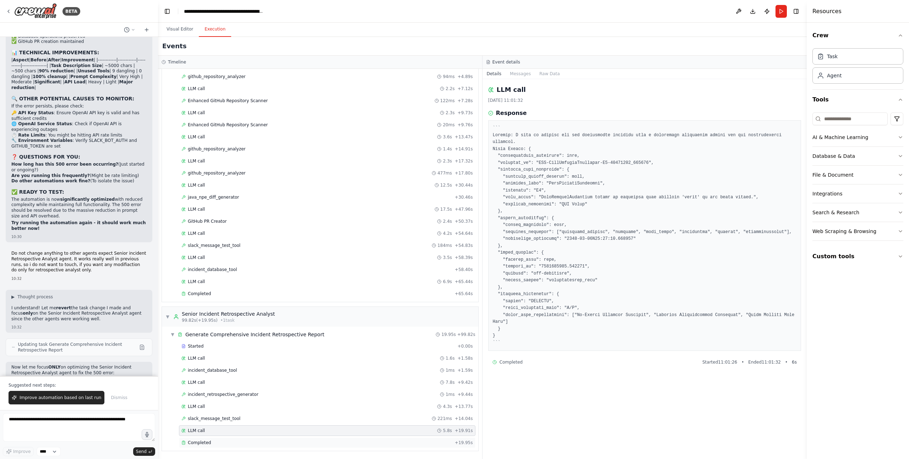
click at [205, 441] on span "Completed" at bounding box center [199, 443] width 23 height 6
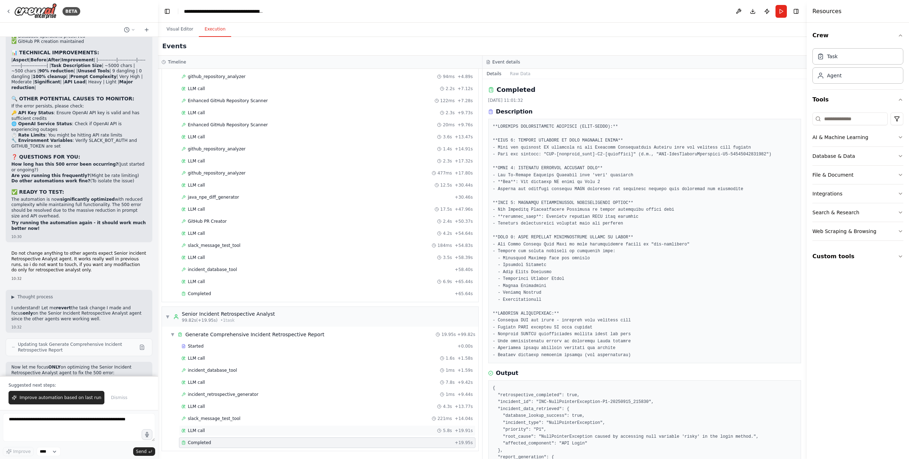
click at [210, 429] on div "LLM call 5.8s + 19.91s" at bounding box center [326, 431] width 291 height 6
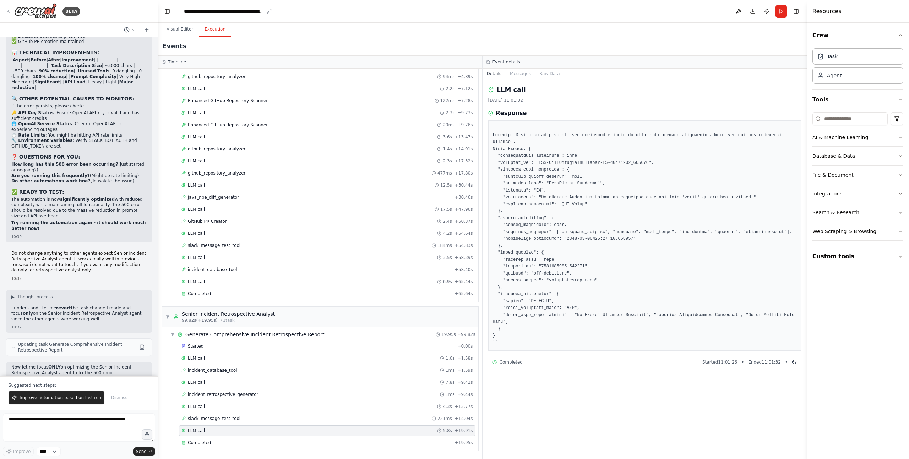
click at [237, 12] on div "**********" at bounding box center [224, 11] width 80 height 7
click at [330, 13] on div "**********" at bounding box center [261, 11] width 154 height 7
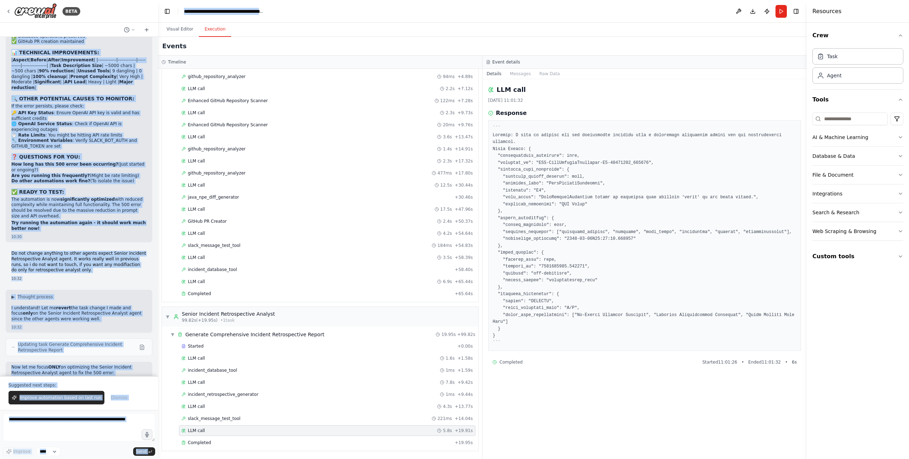
drag, startPoint x: 338, startPoint y: 12, endPoint x: 144, endPoint y: 11, distance: 193.9
click at [144, 11] on div "BETA Hello! I'm the CrewAI assistant. What kind of automation do you want to bu…" at bounding box center [454, 229] width 909 height 459
drag, startPoint x: 254, startPoint y: 12, endPoint x: 262, endPoint y: 12, distance: 8.5
click at [254, 12] on div "**********" at bounding box center [224, 11] width 80 height 7
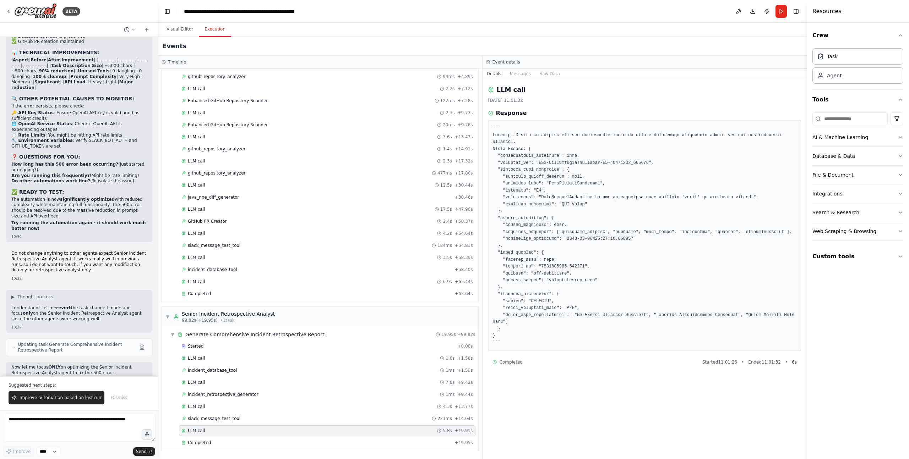
click at [339, 11] on header "**********" at bounding box center [482, 11] width 649 height 23
click at [255, 11] on div "**********" at bounding box center [224, 11] width 80 height 7
drag, startPoint x: 325, startPoint y: 11, endPoint x: 316, endPoint y: 11, distance: 8.9
click at [322, 11] on div "**********" at bounding box center [261, 11] width 154 height 7
click at [200, 12] on div "**********" at bounding box center [261, 11] width 154 height 7
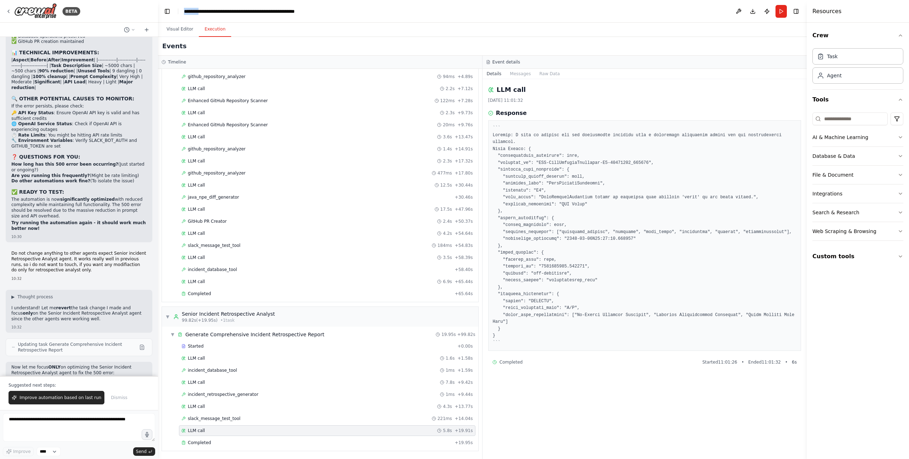
click at [200, 12] on div "**********" at bounding box center [261, 11] width 154 height 7
click at [269, 11] on icon "breadcrumb" at bounding box center [270, 12] width 6 height 6
click at [269, 11] on icon "breadcrumb" at bounding box center [269, 11] width 5 height 5
click at [234, 12] on div "**********" at bounding box center [224, 11] width 80 height 7
click at [234, 12] on div "**********" at bounding box center [261, 11] width 154 height 7
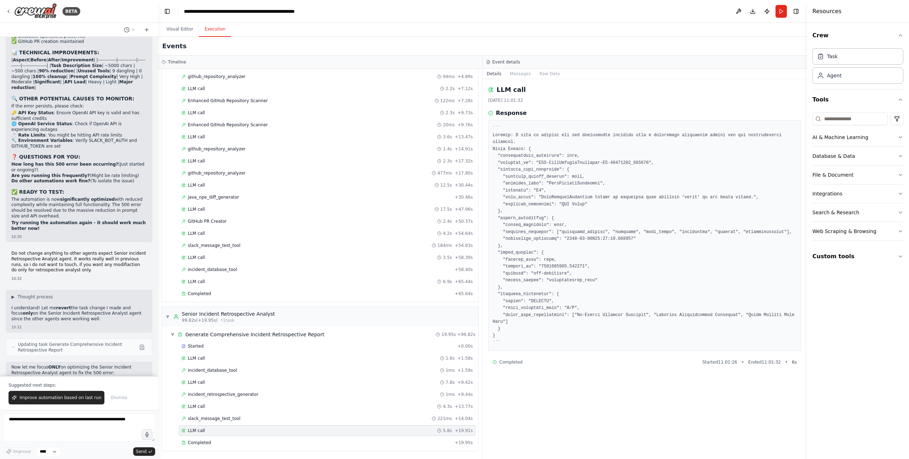
click at [280, 13] on div "**********" at bounding box center [261, 11] width 154 height 7
click at [213, 11] on div "**********" at bounding box center [261, 11] width 154 height 7
click at [179, 27] on button "Visual Editor" at bounding box center [180, 29] width 38 height 15
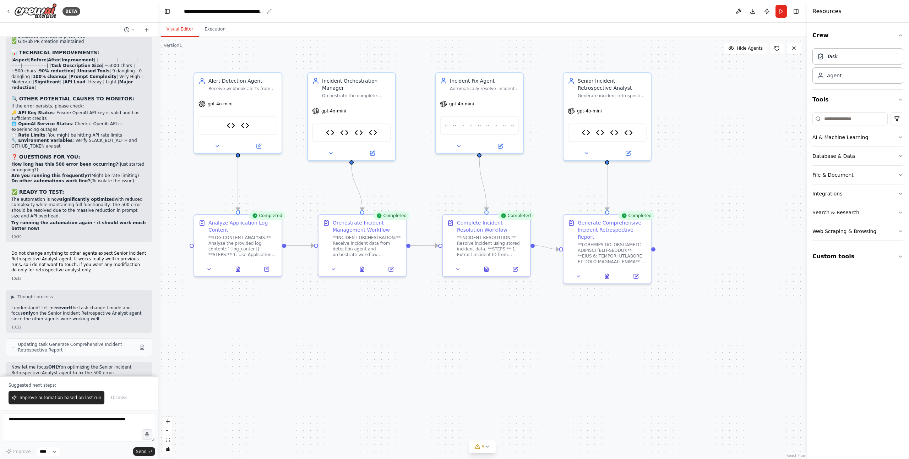
click at [255, 12] on div "**********" at bounding box center [224, 11] width 80 height 7
click at [272, 12] on div "**********" at bounding box center [261, 11] width 154 height 7
drag, startPoint x: 339, startPoint y: 11, endPoint x: 304, endPoint y: 13, distance: 34.5
click at [305, 13] on header "**********" at bounding box center [482, 11] width 649 height 23
click at [245, 10] on div "**********" at bounding box center [224, 11] width 80 height 7
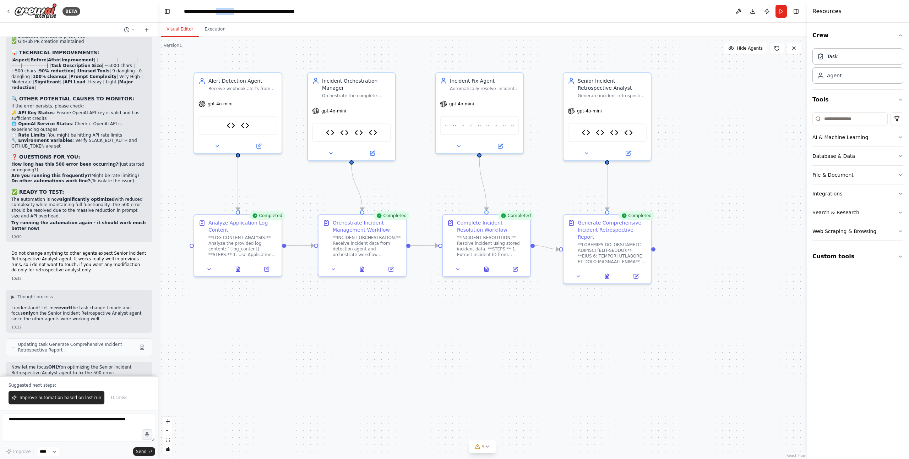
click at [245, 10] on div "**********" at bounding box center [261, 11] width 154 height 7
click at [216, 12] on div "**********" at bounding box center [224, 11] width 80 height 7
click at [259, 47] on div ".deletable-edge-delete-btn { width: 20px; height: 20px; border: 0px solid #ffff…" at bounding box center [482, 248] width 649 height 423
click at [262, 28] on div "Visual Editor Execution" at bounding box center [482, 30] width 649 height 14
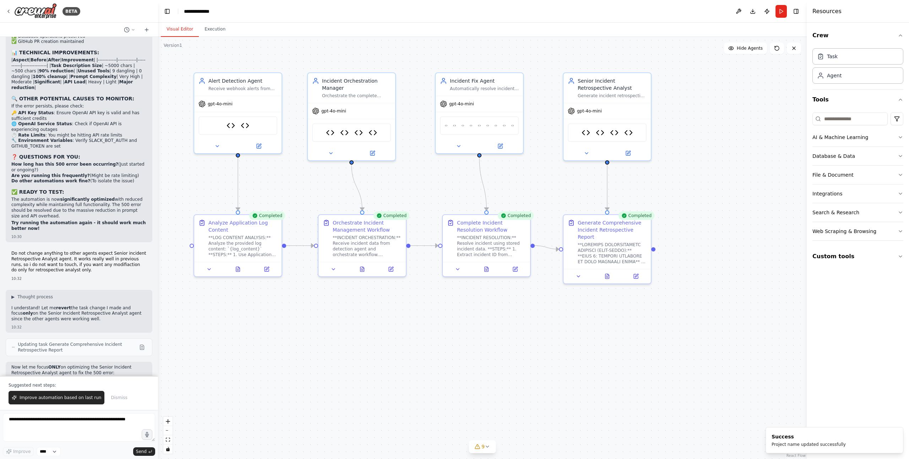
click at [277, 10] on header "**********" at bounding box center [482, 11] width 649 height 23
click at [688, 19] on header "**********" at bounding box center [482, 11] width 649 height 23
click at [754, 11] on button "Download" at bounding box center [752, 11] width 11 height 13
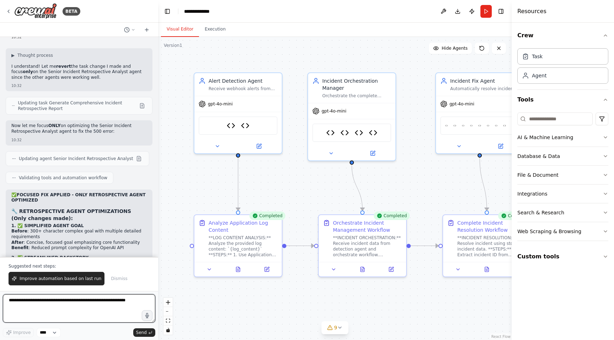
click at [100, 303] on textarea at bounding box center [79, 308] width 152 height 28
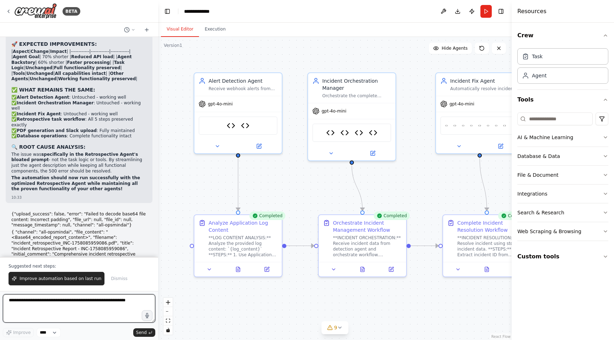
scroll to position [77771, 0]
click at [53, 304] on textarea at bounding box center [79, 308] width 152 height 28
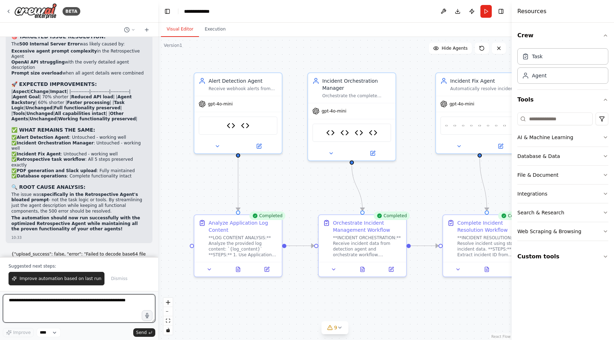
scroll to position [77729, 0]
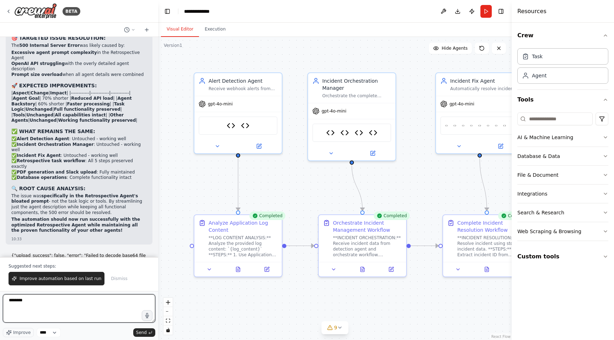
drag, startPoint x: 41, startPoint y: 304, endPoint x: 36, endPoint y: 304, distance: 5.0
click at [40, 304] on textarea "*******" at bounding box center [79, 308] width 152 height 28
type textarea "**********"
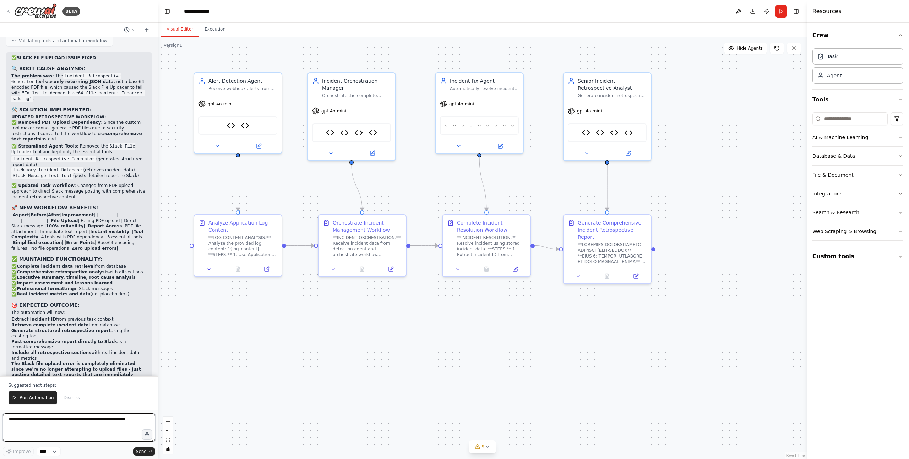
scroll to position [78588, 0]
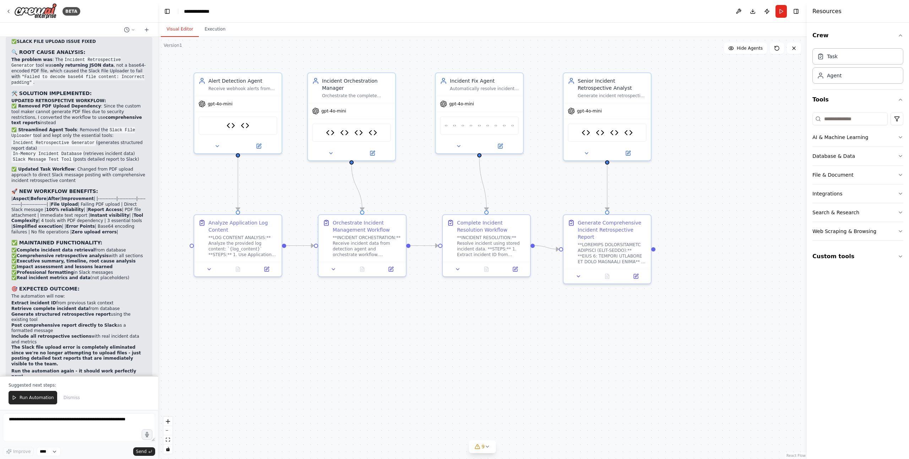
drag, startPoint x: 16, startPoint y: 183, endPoint x: 37, endPoint y: 217, distance: 39.9
copy code "curl -X POST https: //your-crewai-webhook-url \ -H "Content-Type: application/j…"
click at [7, 12] on icon at bounding box center [9, 12] width 6 height 6
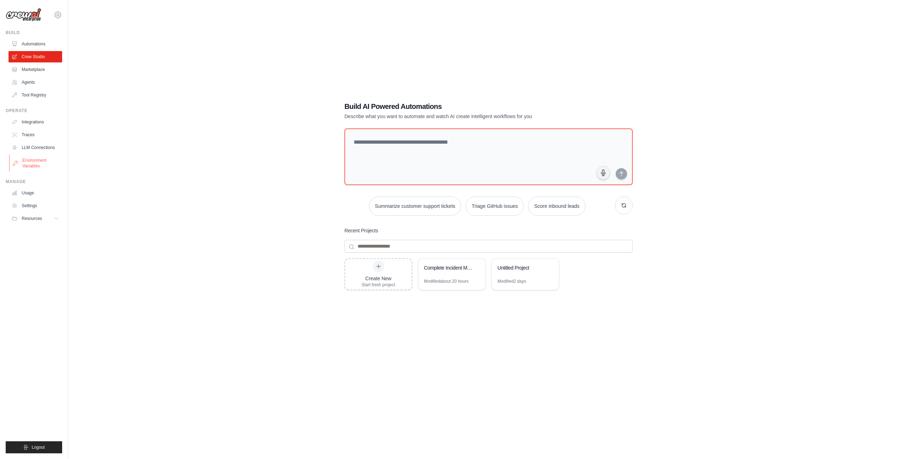
click at [39, 160] on link "Environment Variables" at bounding box center [36, 163] width 54 height 17
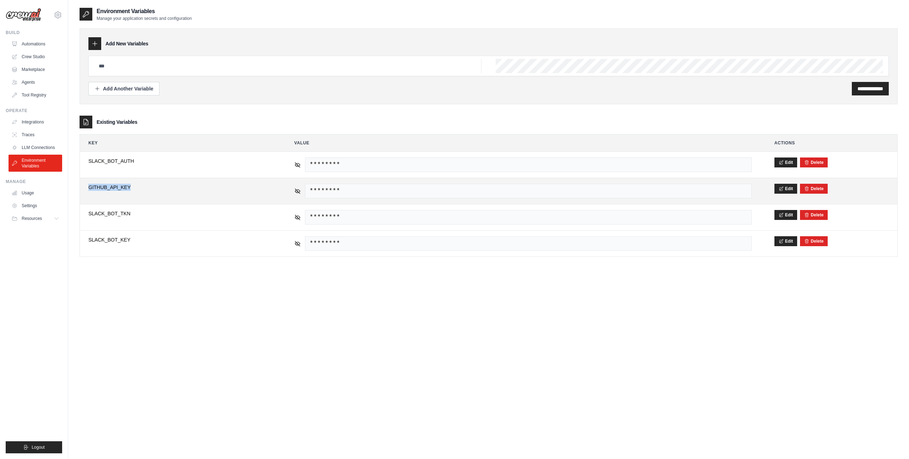
drag, startPoint x: 131, startPoint y: 187, endPoint x: 85, endPoint y: 187, distance: 46.9
click at [85, 187] on td "**********" at bounding box center [180, 191] width 200 height 26
copy span "GITHUB_API_KEY"
click at [296, 192] on icon at bounding box center [297, 190] width 5 height 3
drag, startPoint x: 475, startPoint y: 191, endPoint x: 308, endPoint y: 193, distance: 167.2
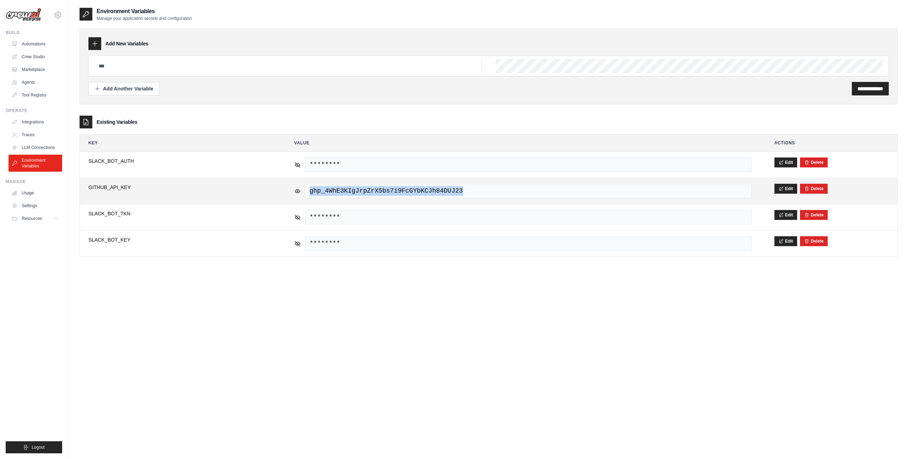
click at [308, 193] on span "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" at bounding box center [528, 191] width 447 height 15
copy span "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"
click at [33, 57] on link "Crew Studio" at bounding box center [36, 56] width 54 height 11
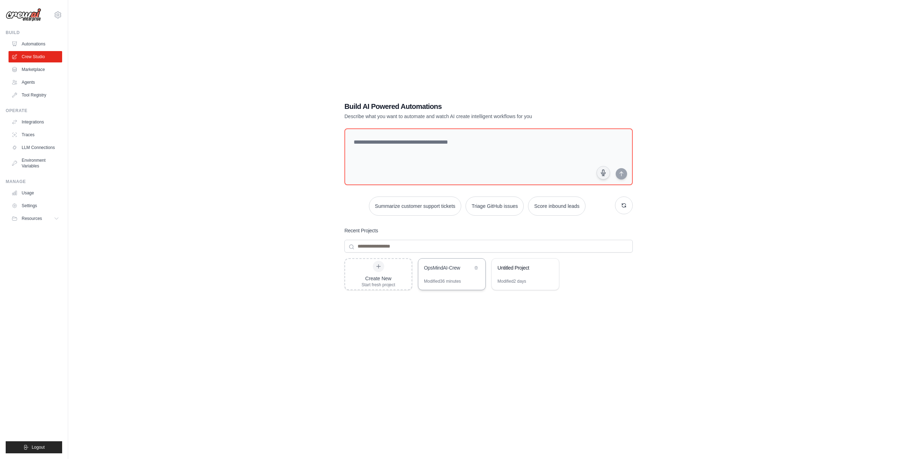
click at [446, 272] on div "OpsMindAI-Crew" at bounding box center [448, 269] width 49 height 9
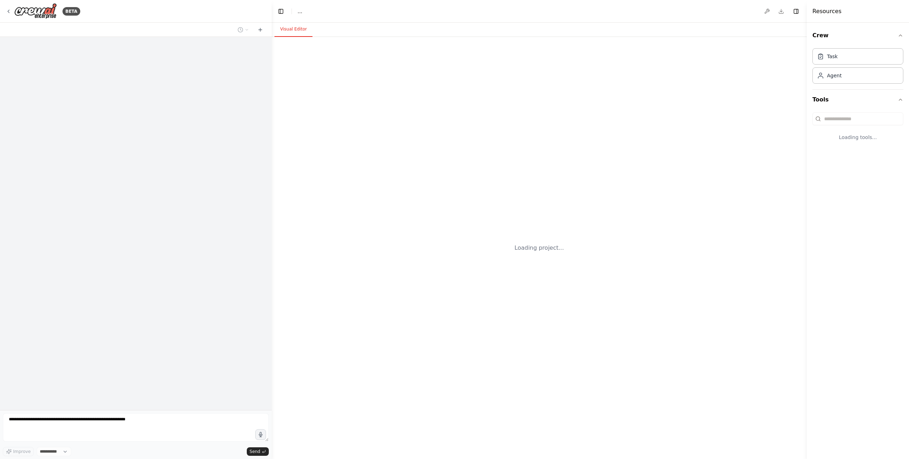
select select "****"
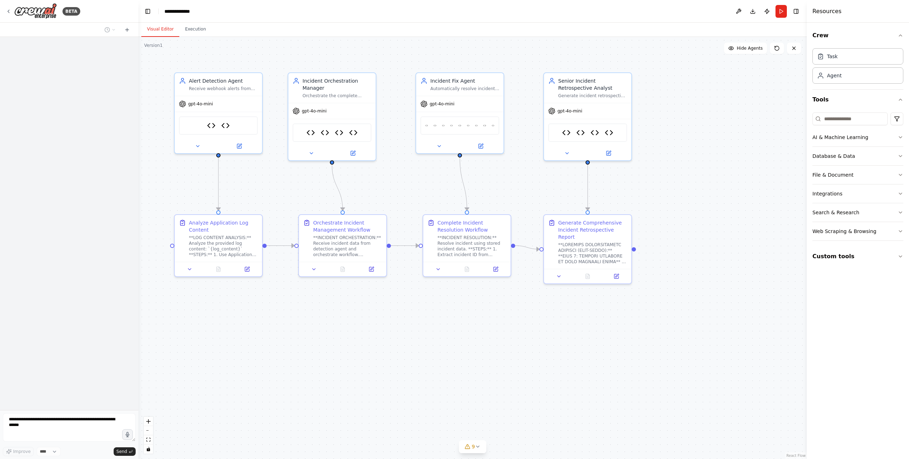
drag, startPoint x: 271, startPoint y: 292, endPoint x: 138, endPoint y: 292, distance: 132.8
click at [138, 292] on div "**********" at bounding box center [454, 229] width 909 height 459
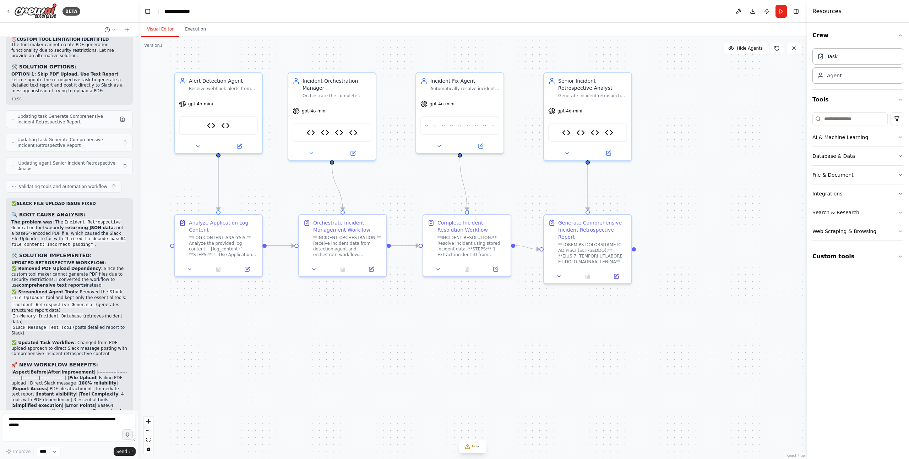
scroll to position [84677, 0]
